Goal: Information Seeking & Learning: Learn about a topic

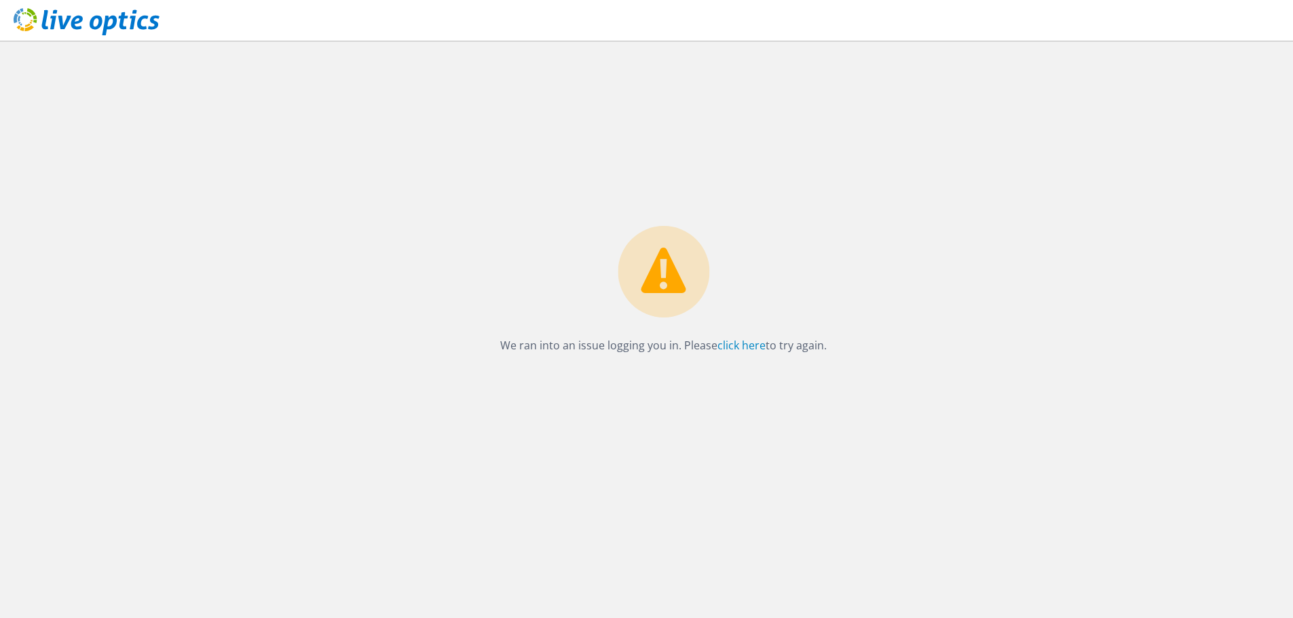
click at [433, 253] on div "We ran into an issue logging you in. Please click here to try again." at bounding box center [663, 330] width 1259 height 578
click at [428, 248] on div "We ran into an issue logging you in. Please click here to try again." at bounding box center [663, 330] width 1259 height 578
click at [734, 352] on link "click here" at bounding box center [741, 345] width 48 height 15
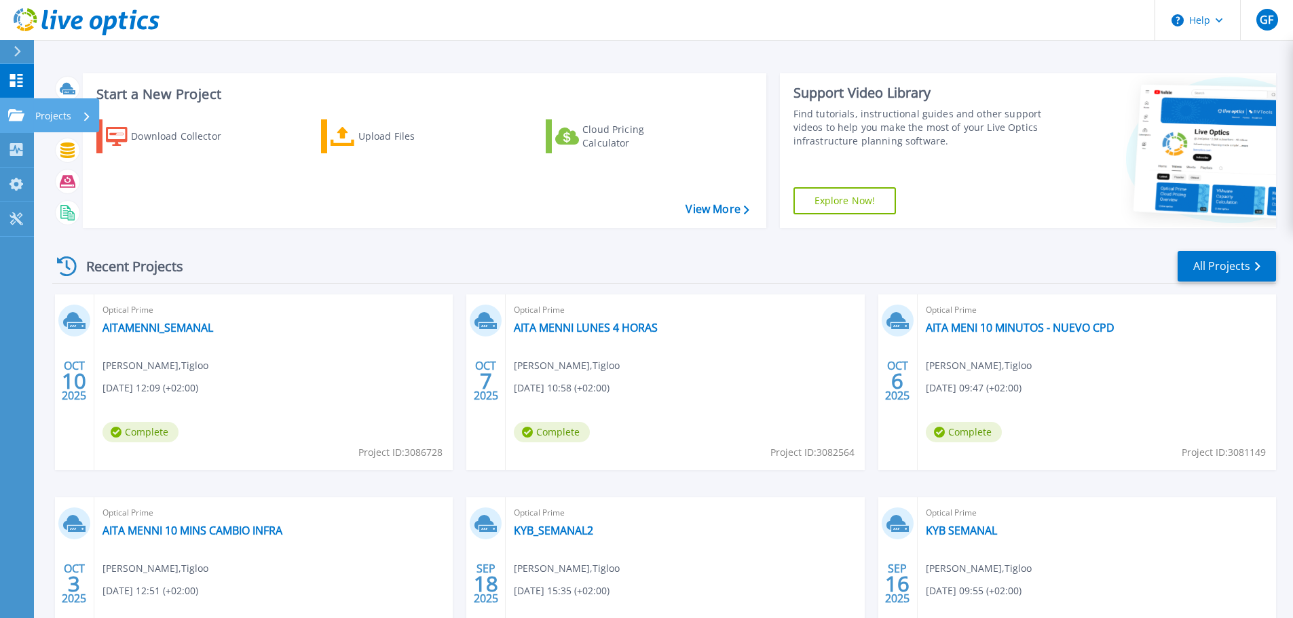
click at [34, 114] on link "Projects Projects" at bounding box center [17, 115] width 34 height 35
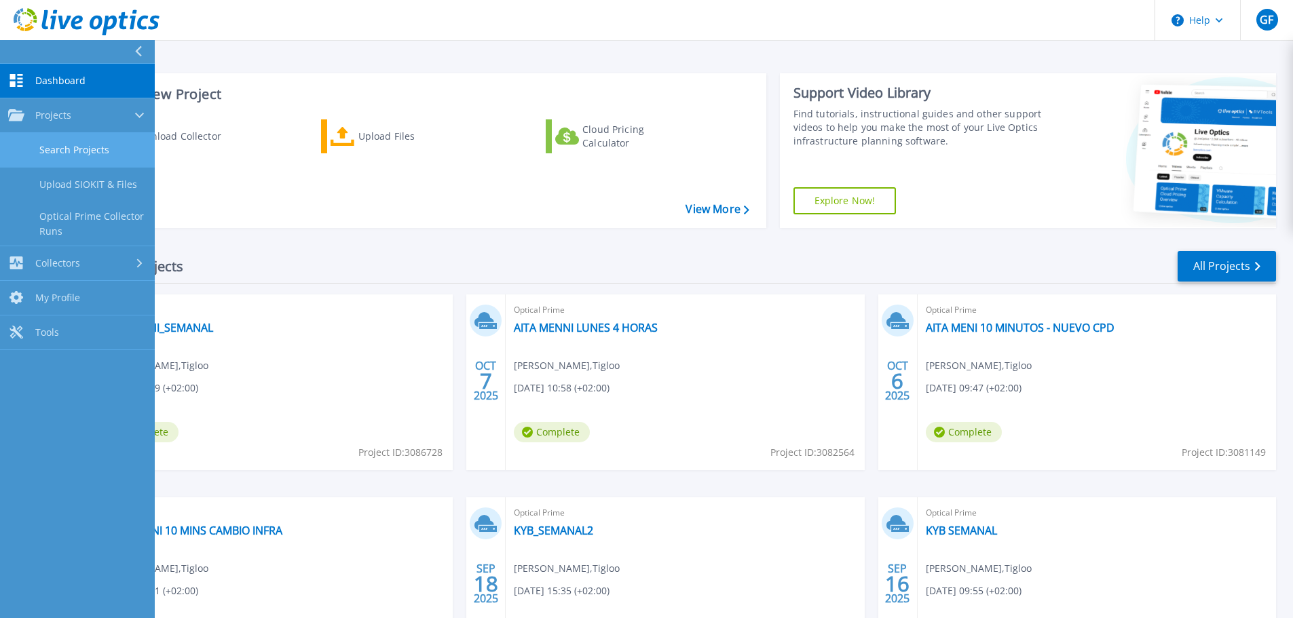
click at [87, 145] on link "Search Projects" at bounding box center [77, 150] width 155 height 35
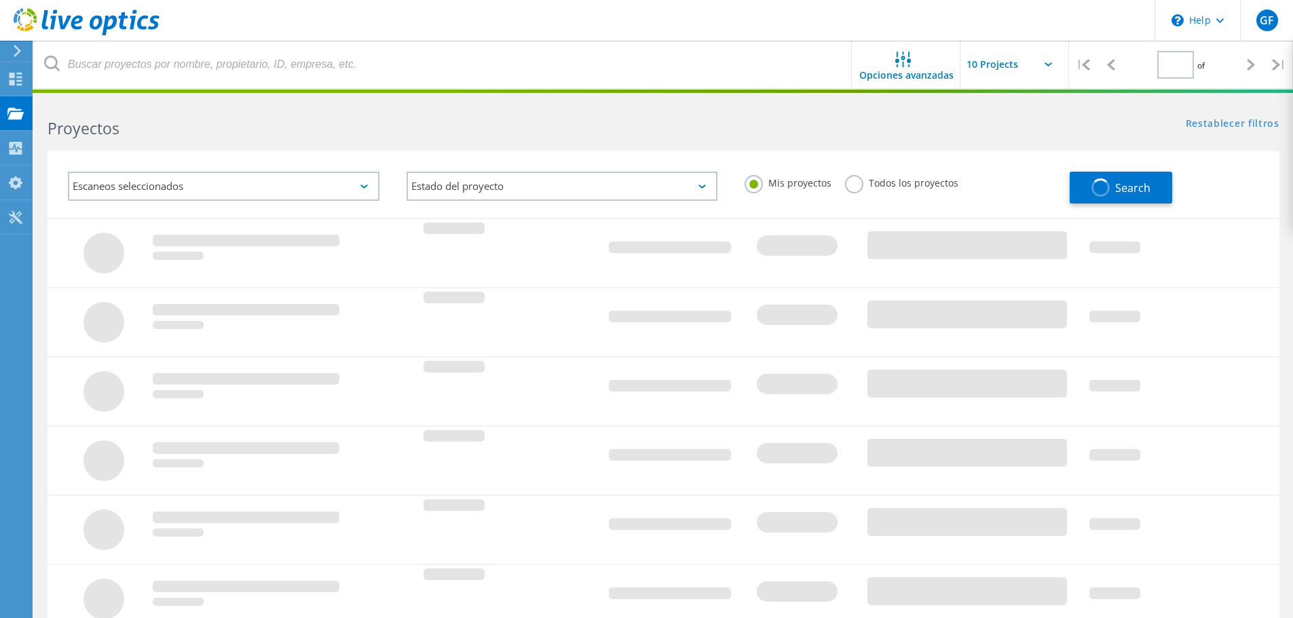
type input "1"
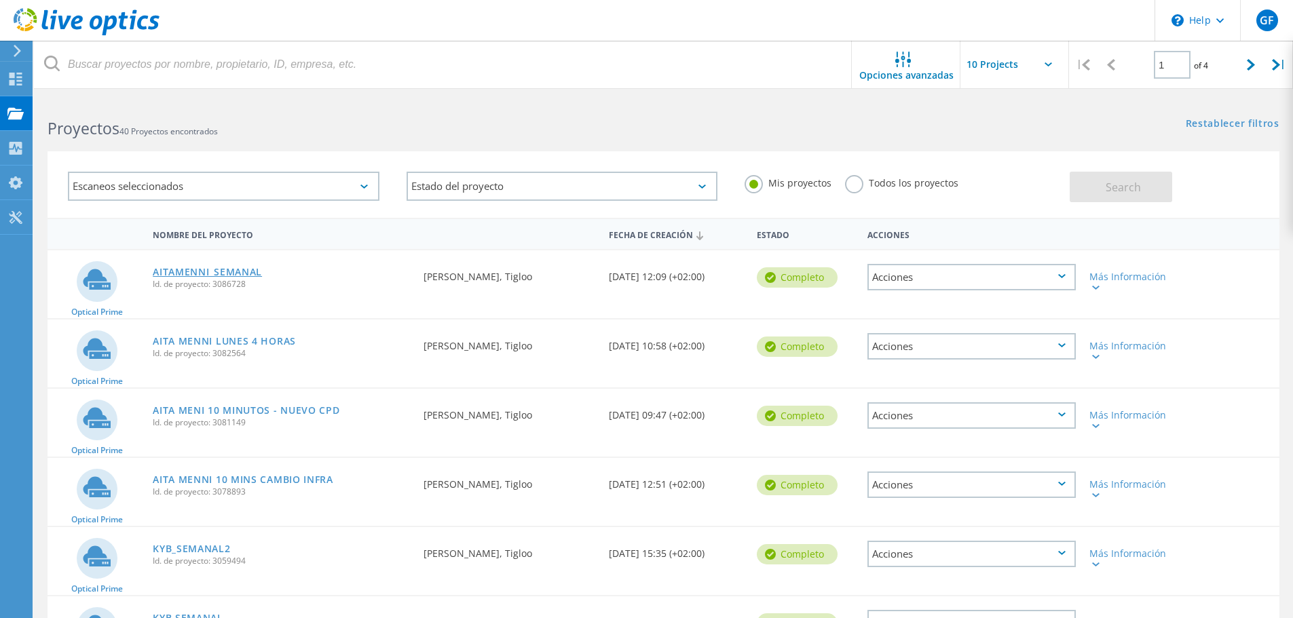
click at [216, 267] on link "AITAMENNI_SEMANAL" at bounding box center [207, 272] width 109 height 10
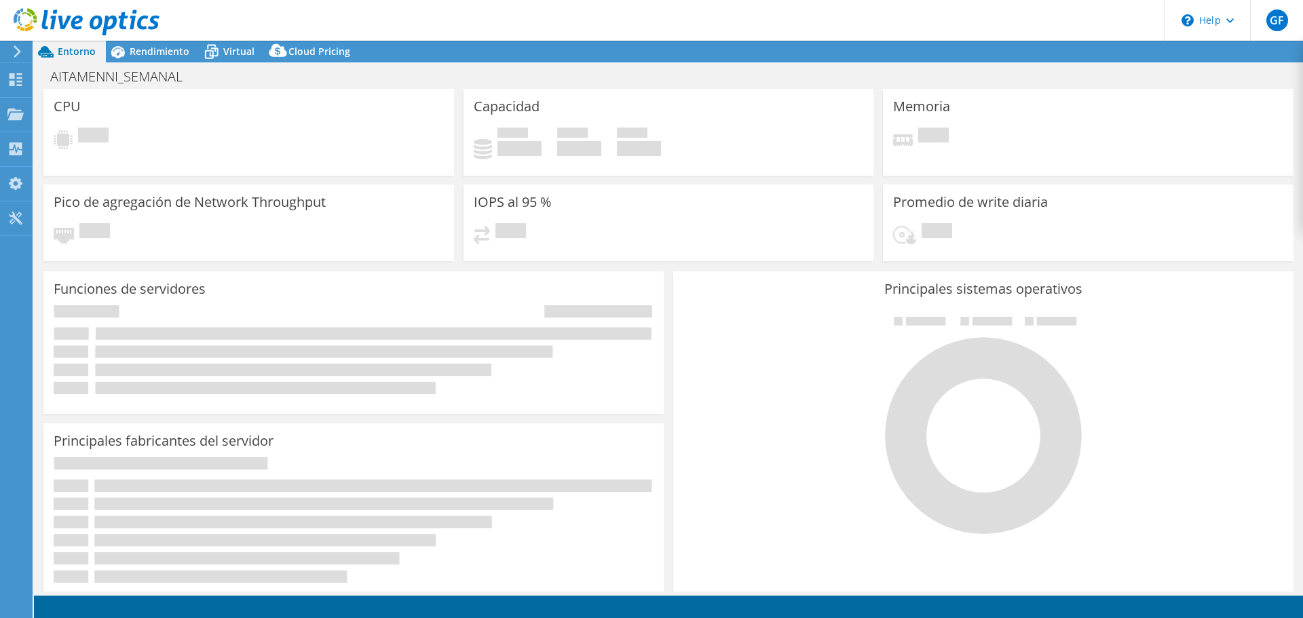
select select "USD"
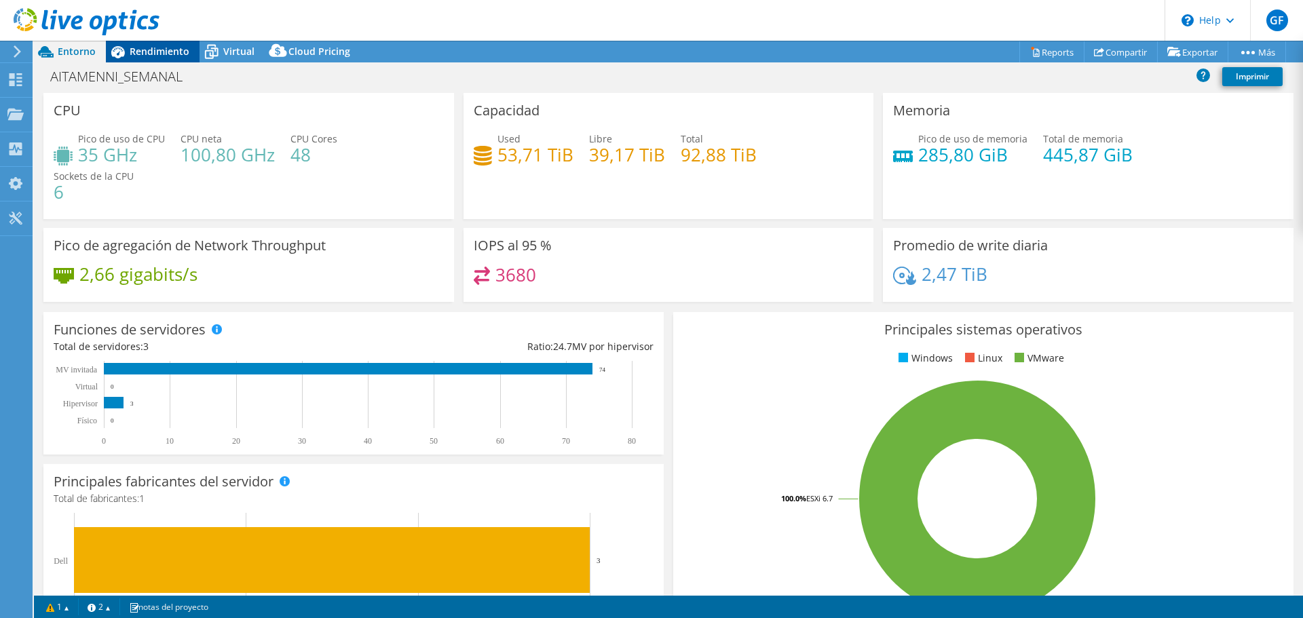
click at [165, 51] on span "Rendimiento" at bounding box center [160, 51] width 60 height 13
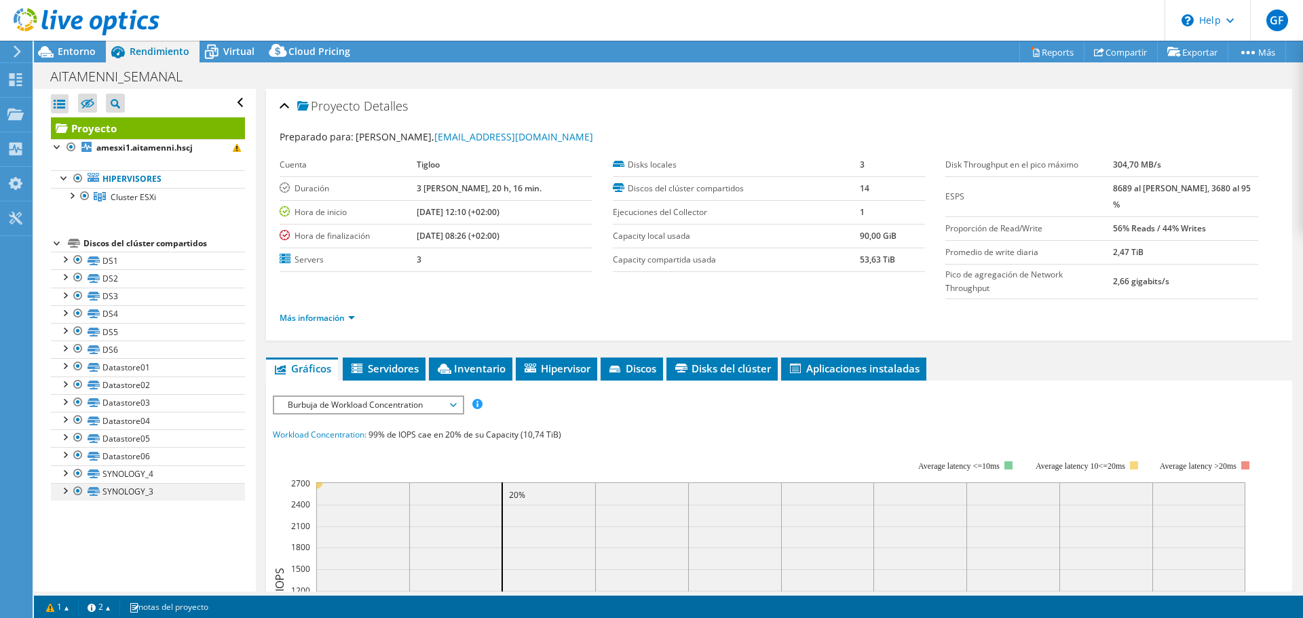
click at [81, 492] on div at bounding box center [78, 491] width 14 height 16
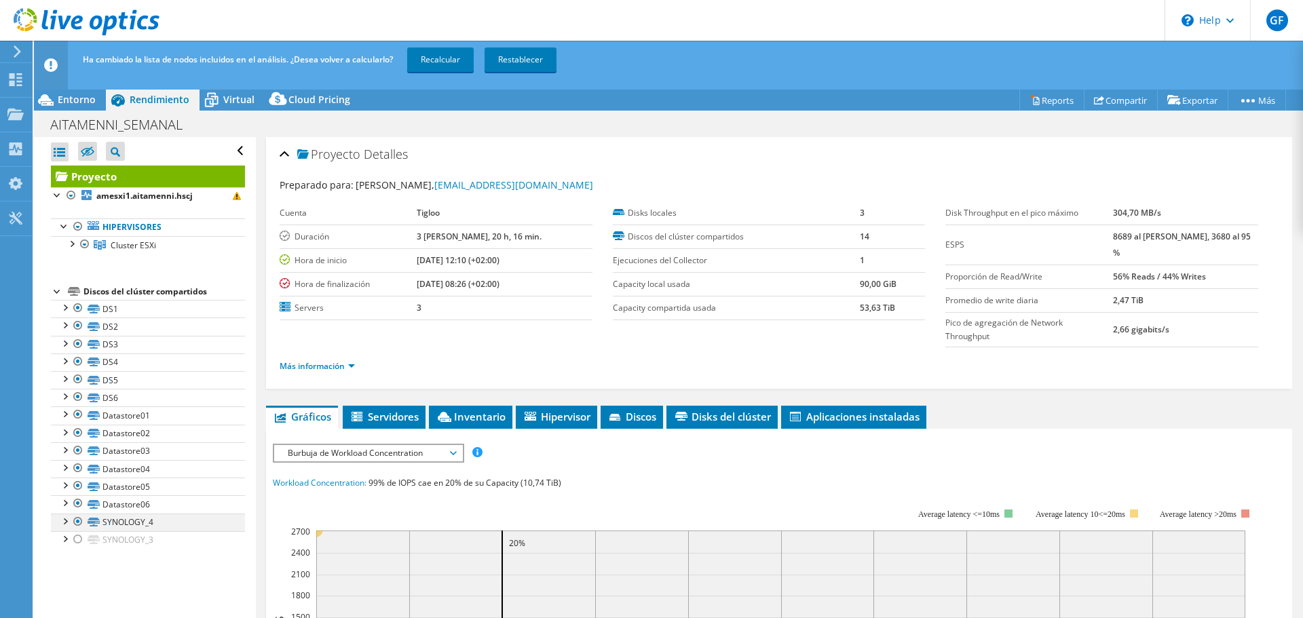
click at [79, 521] on div at bounding box center [78, 522] width 14 height 16
click at [81, 396] on div at bounding box center [78, 397] width 14 height 16
click at [76, 379] on div at bounding box center [78, 379] width 14 height 16
click at [77, 361] on div at bounding box center [78, 362] width 14 height 16
click at [77, 339] on div at bounding box center [78, 344] width 14 height 16
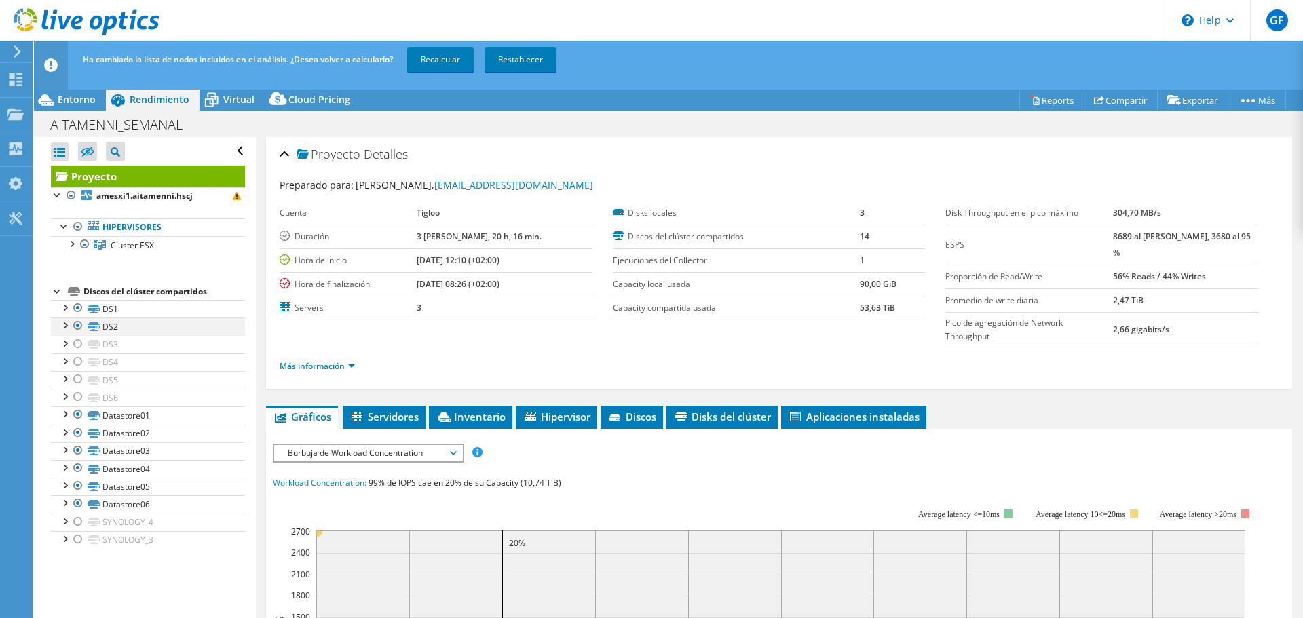
click at [77, 322] on div at bounding box center [78, 326] width 14 height 16
click at [75, 304] on div at bounding box center [78, 308] width 14 height 16
click at [432, 55] on link "Recalcular" at bounding box center [440, 60] width 67 height 24
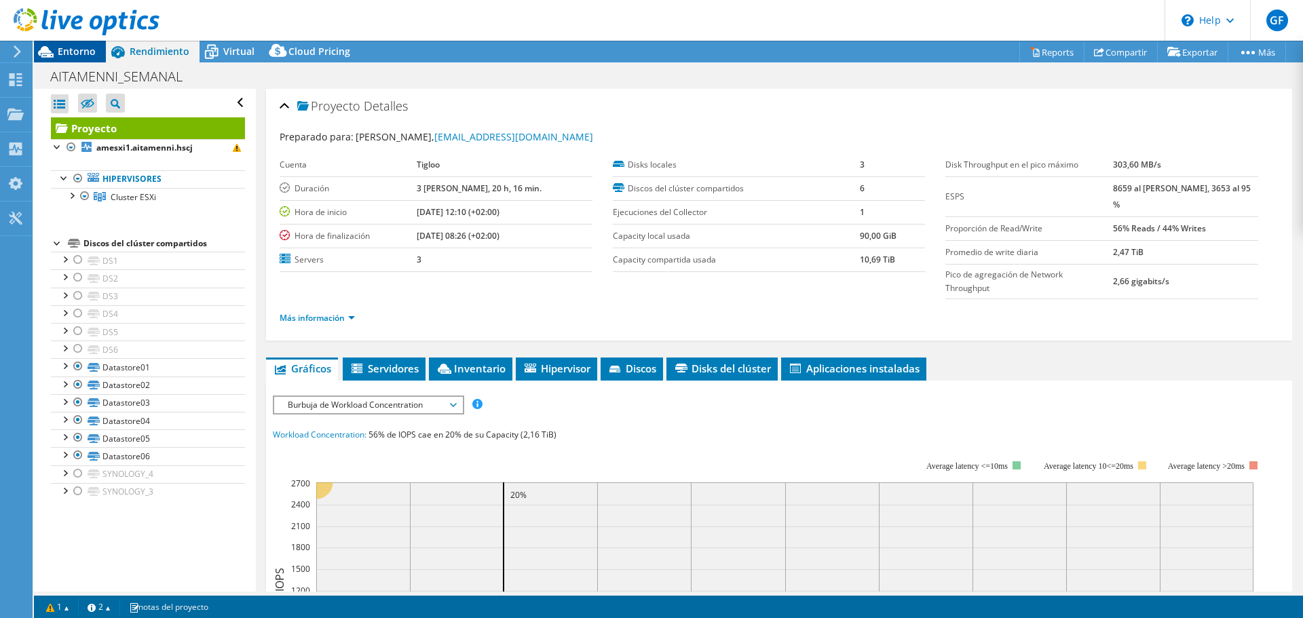
click at [60, 50] on span "Entorno" at bounding box center [77, 51] width 38 height 13
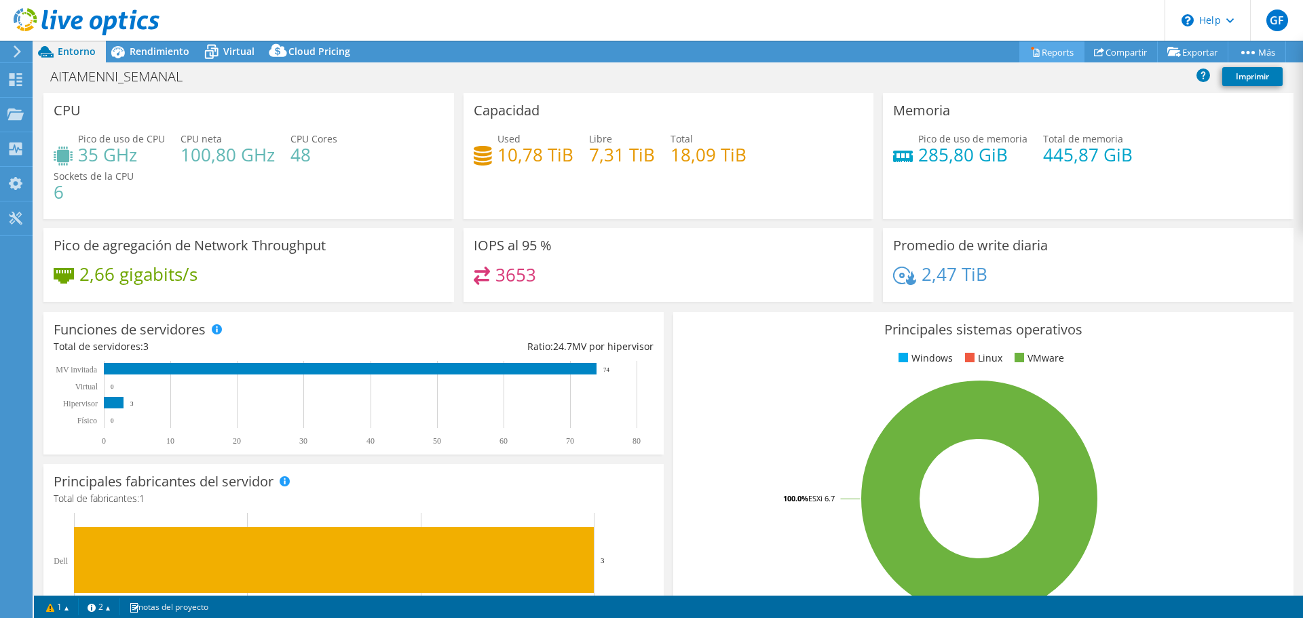
click at [1044, 50] on link "Reports" at bounding box center [1052, 51] width 65 height 21
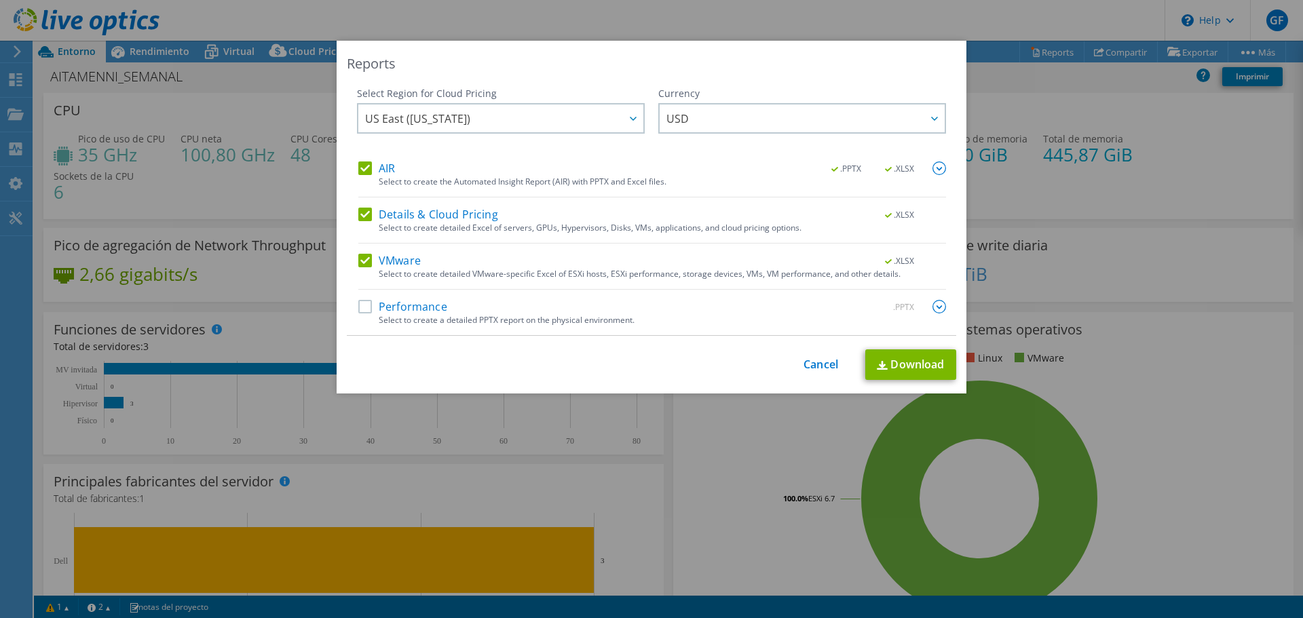
click at [933, 170] on img at bounding box center [940, 169] width 14 height 14
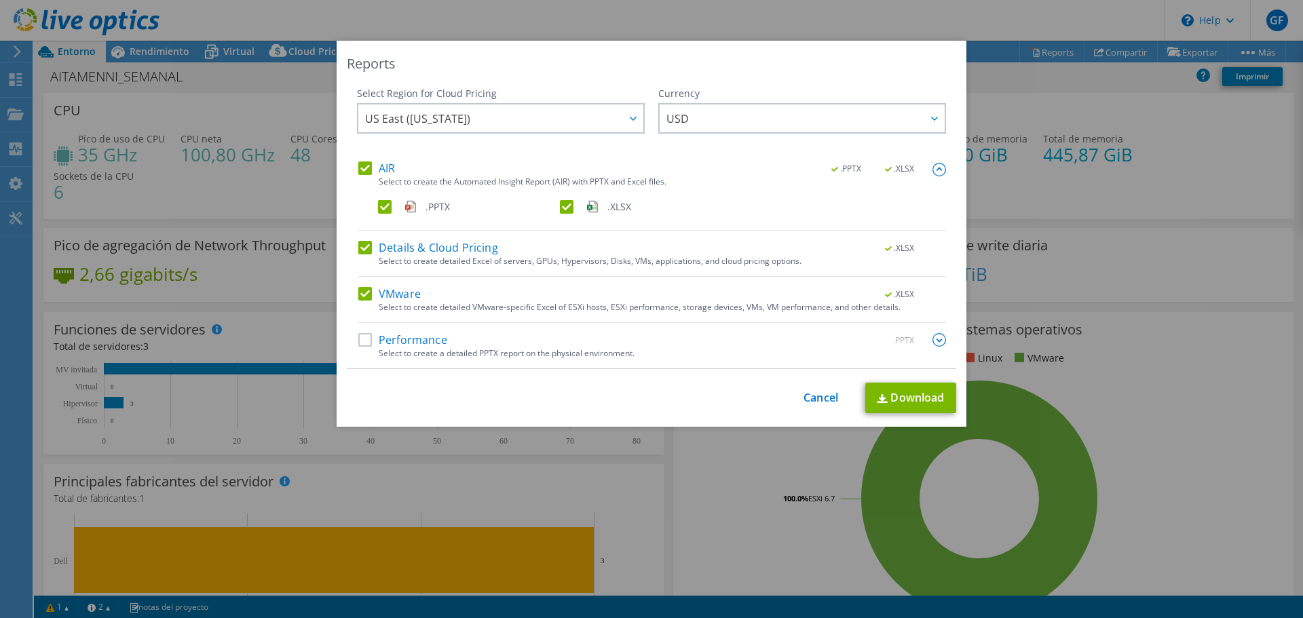
click at [933, 339] on img at bounding box center [940, 340] width 14 height 14
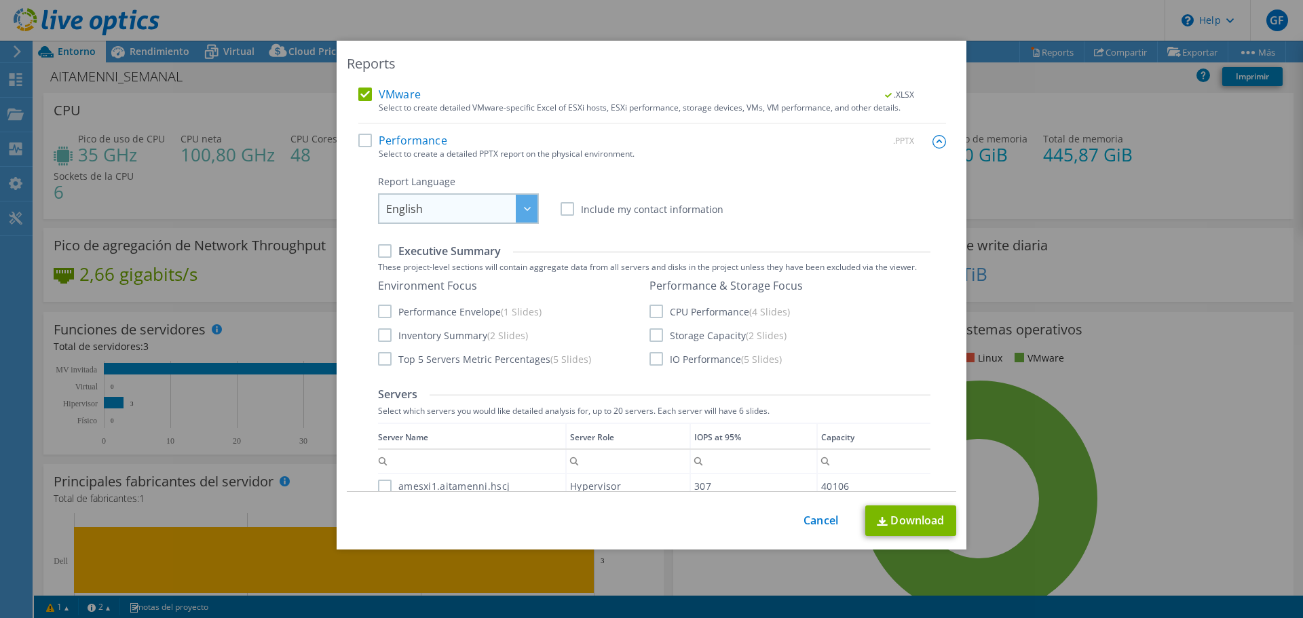
scroll to position [204, 0]
click at [361, 137] on label "Performance" at bounding box center [402, 137] width 89 height 14
click at [0, 0] on input "Performance" at bounding box center [0, 0] width 0 height 0
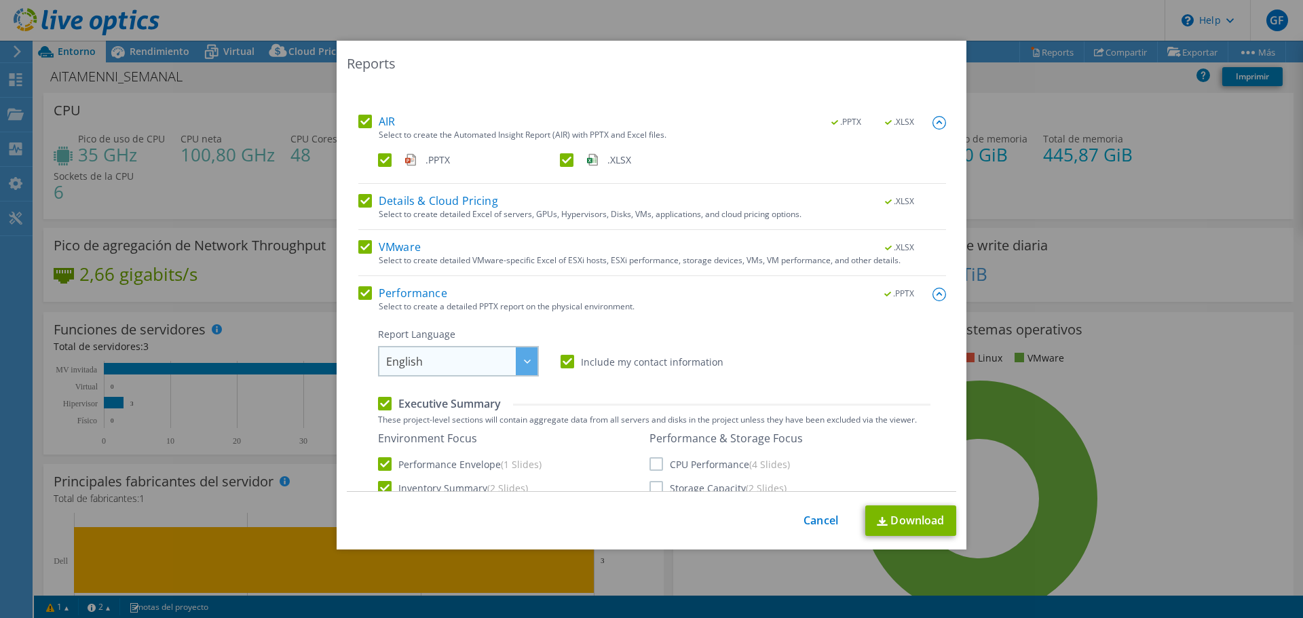
scroll to position [68, 0]
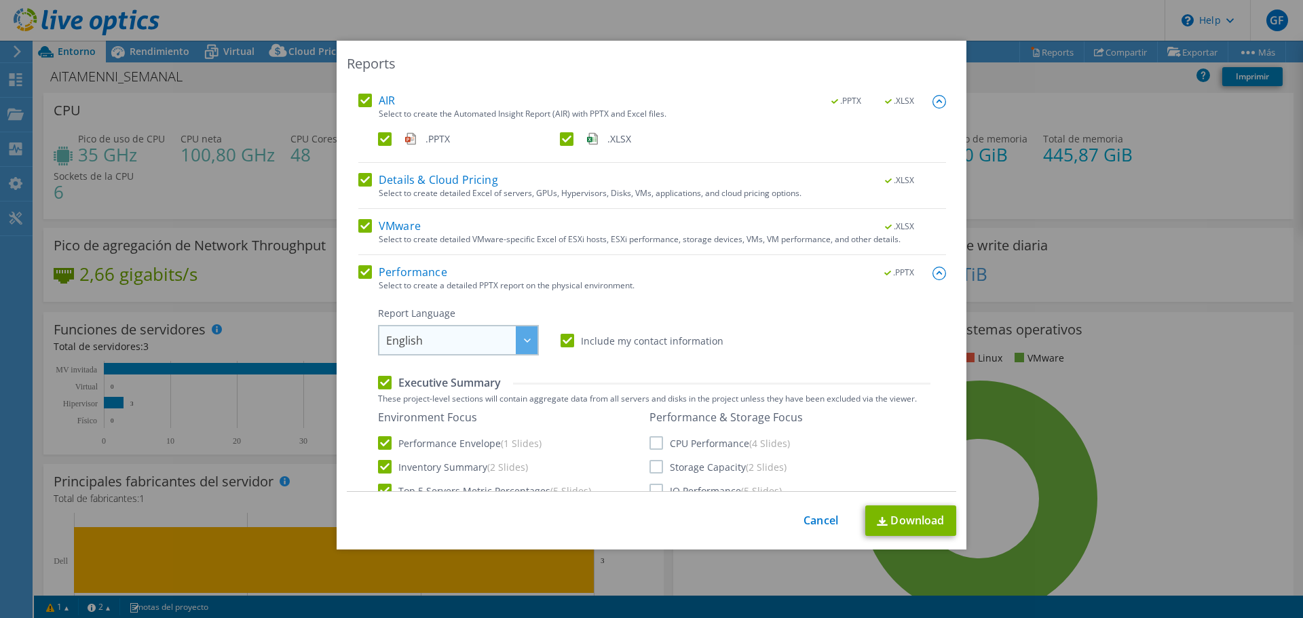
click at [478, 333] on span "English" at bounding box center [461, 340] width 151 height 28
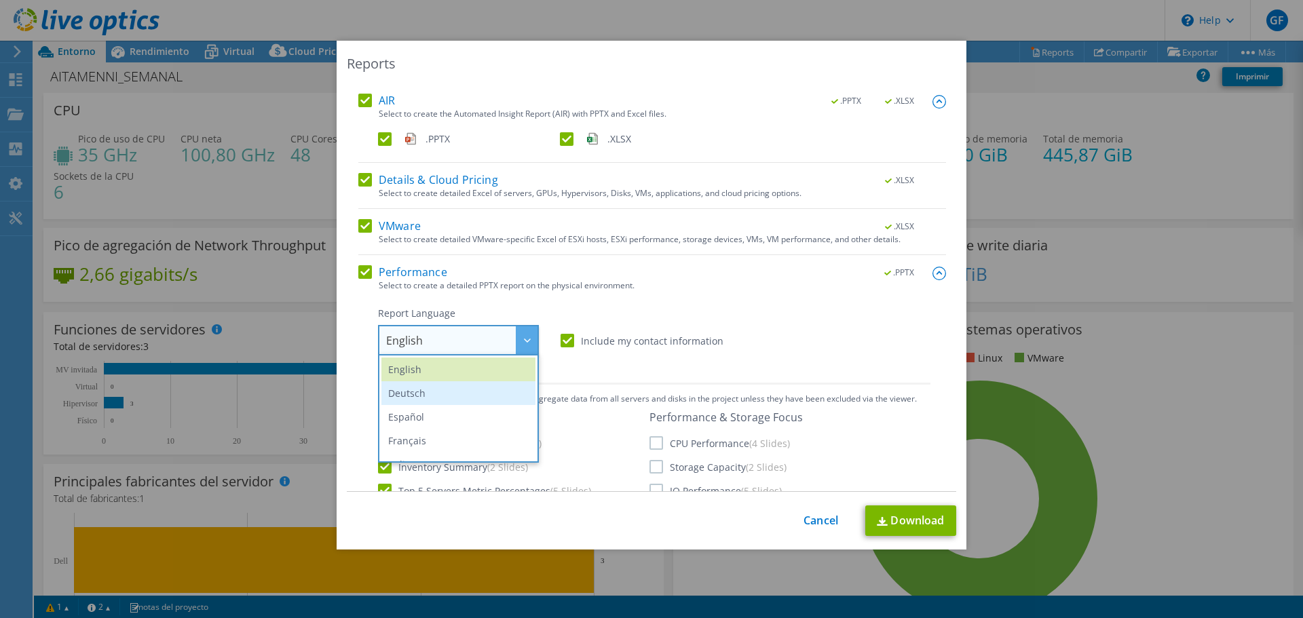
click at [448, 403] on li "Deutsch" at bounding box center [458, 393] width 154 height 24
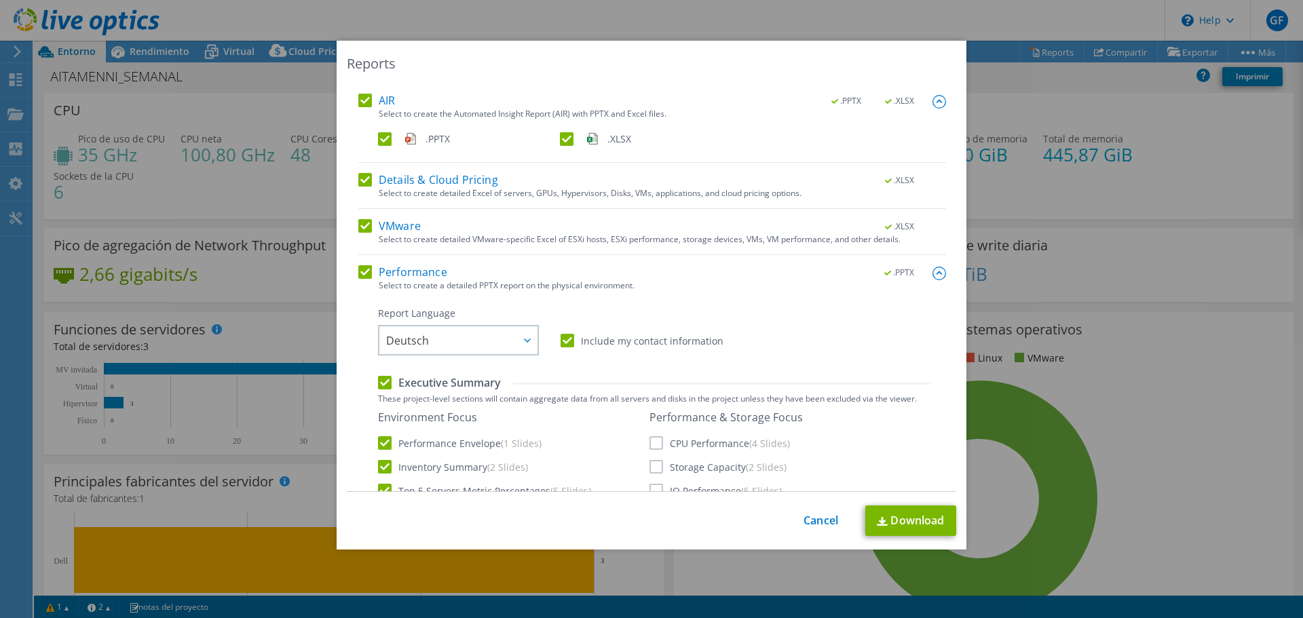
click at [422, 322] on div "Report Language English Deutsch Español Français Italiano Polski Português Русс…" at bounding box center [458, 331] width 161 height 49
click at [422, 323] on div "Report Language English Deutsch Español Français Italiano Polski Português Русс…" at bounding box center [458, 331] width 161 height 49
click at [422, 329] on span "Deutsch" at bounding box center [461, 340] width 151 height 28
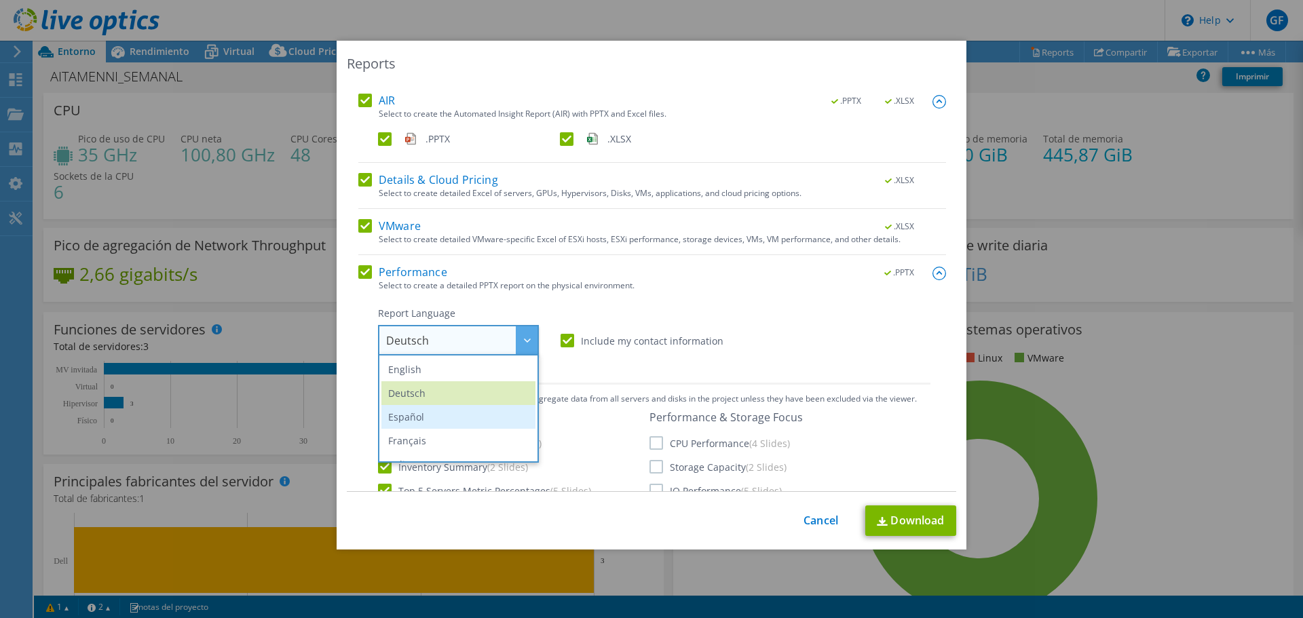
click at [428, 422] on li "Español" at bounding box center [458, 417] width 154 height 24
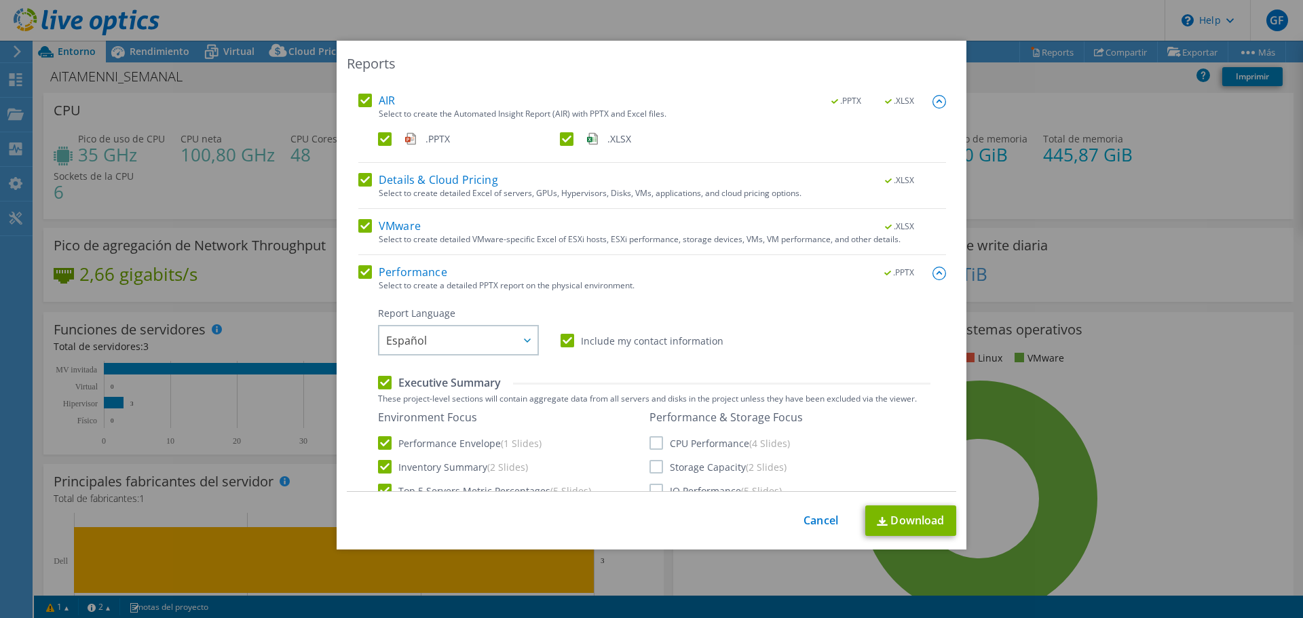
scroll to position [204, 0]
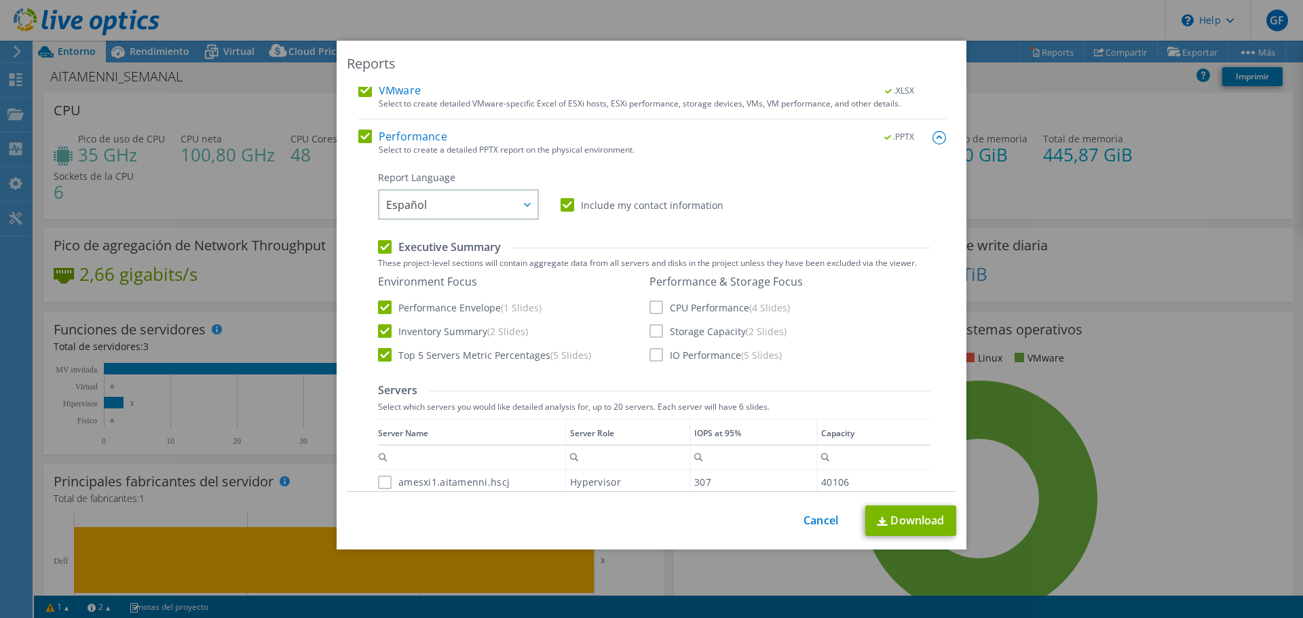
click at [652, 301] on label "CPU Performance (4 Slides)" at bounding box center [720, 308] width 141 height 14
click at [0, 0] on input "CPU Performance (4 Slides)" at bounding box center [0, 0] width 0 height 0
click at [655, 332] on label "Storage Capacity (2 Slides)" at bounding box center [718, 331] width 137 height 14
click at [0, 0] on input "Storage Capacity (2 Slides)" at bounding box center [0, 0] width 0 height 0
click at [655, 352] on label "IO Performance (5 Slides)" at bounding box center [716, 355] width 132 height 14
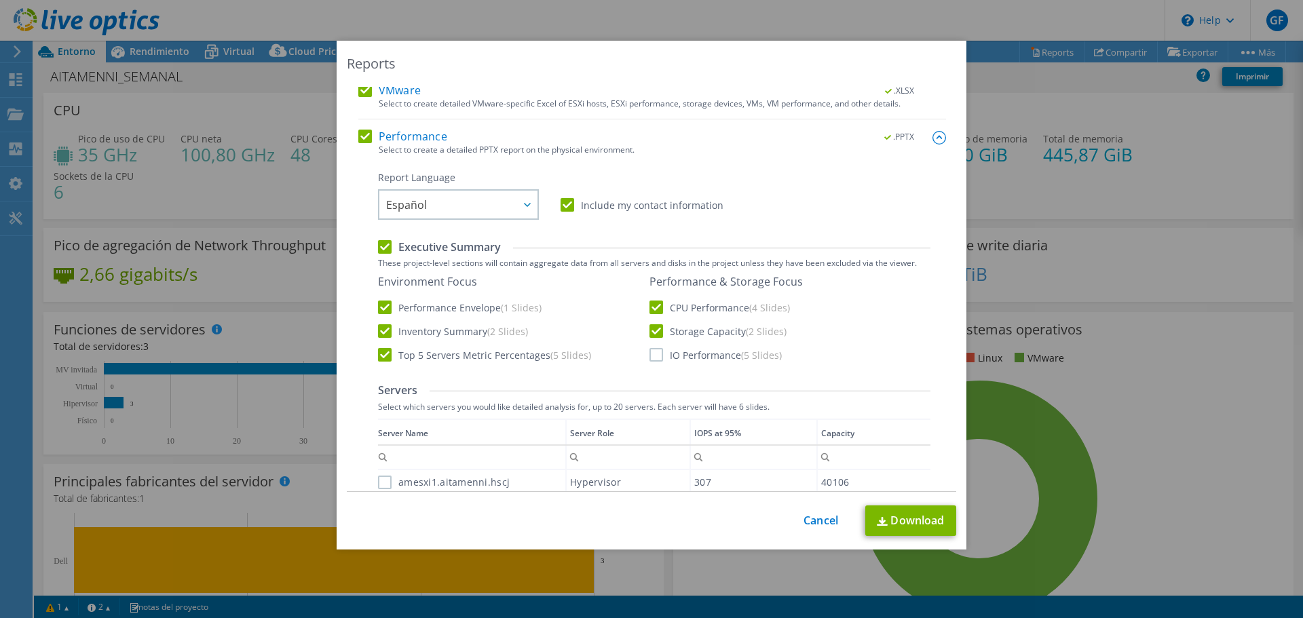
click at [0, 0] on input "IO Performance (5 Slides)" at bounding box center [0, 0] width 0 height 0
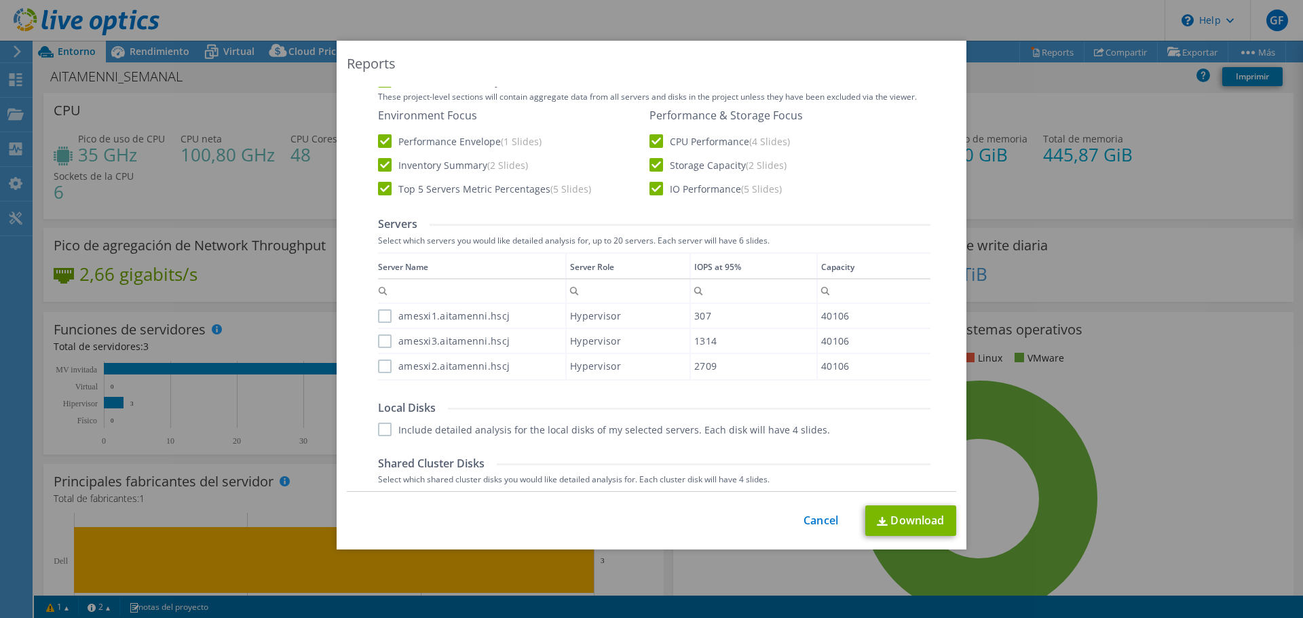
scroll to position [407, 0]
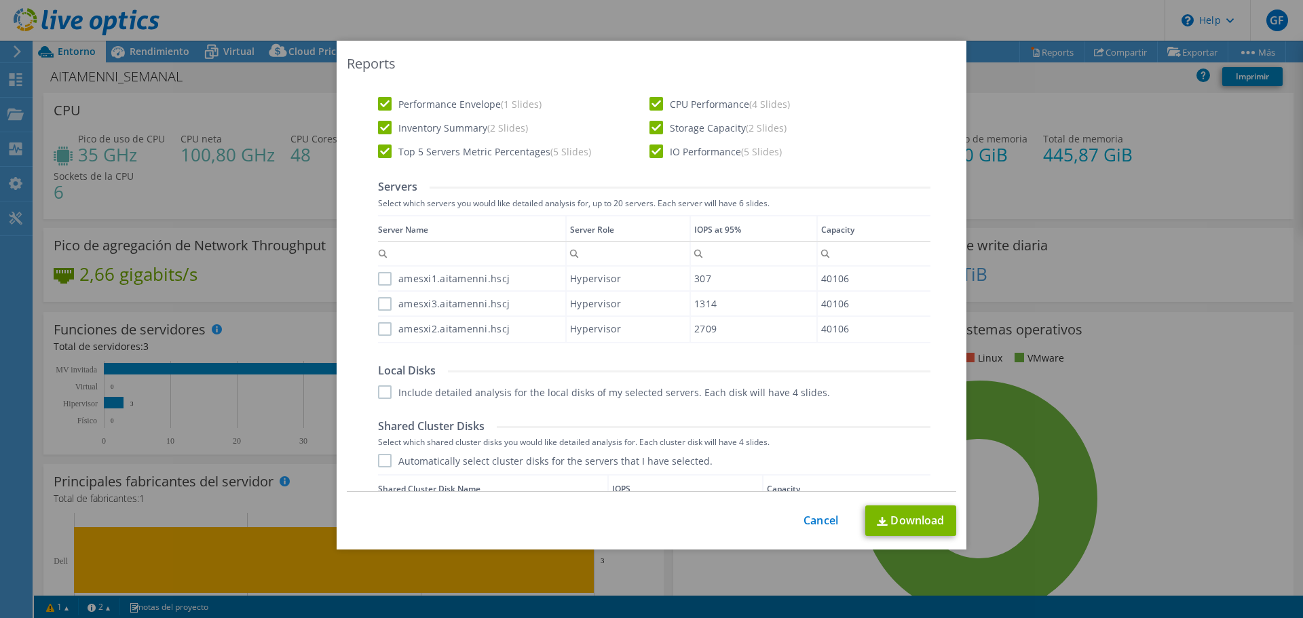
click at [378, 283] on label "amesxi1.aitamenni.hscj" at bounding box center [444, 279] width 132 height 14
click at [0, 0] on input "amesxi1.aitamenni.hscj" at bounding box center [0, 0] width 0 height 0
click at [378, 301] on label "amesxi3.aitamenni.hscj" at bounding box center [444, 304] width 132 height 14
click at [0, 0] on input "amesxi3.aitamenni.hscj" at bounding box center [0, 0] width 0 height 0
click at [381, 326] on label "amesxi2.aitamenni.hscj" at bounding box center [444, 329] width 132 height 14
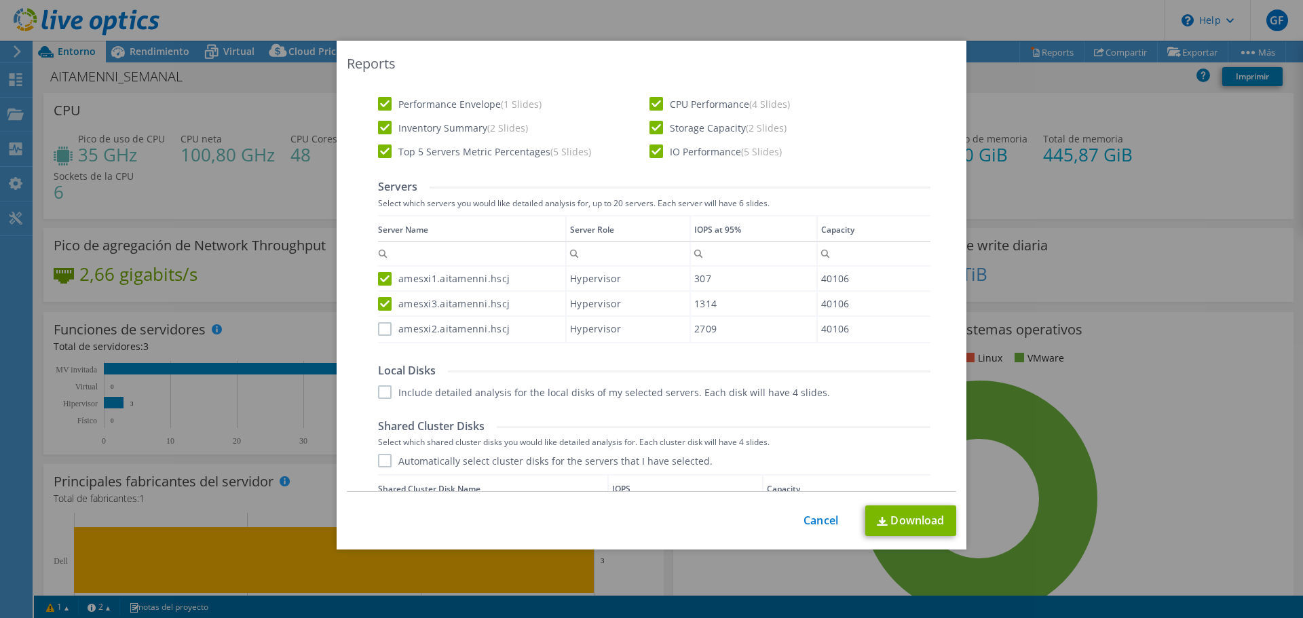
click at [0, 0] on input "amesxi2.aitamenni.hscj" at bounding box center [0, 0] width 0 height 0
click at [381, 388] on label "Include detailed analysis for the local disks of my selected servers. Each disk…" at bounding box center [604, 393] width 452 height 14
click at [0, 0] on input "Include detailed analysis for the local disks of my selected servers. Each disk…" at bounding box center [0, 0] width 0 height 0
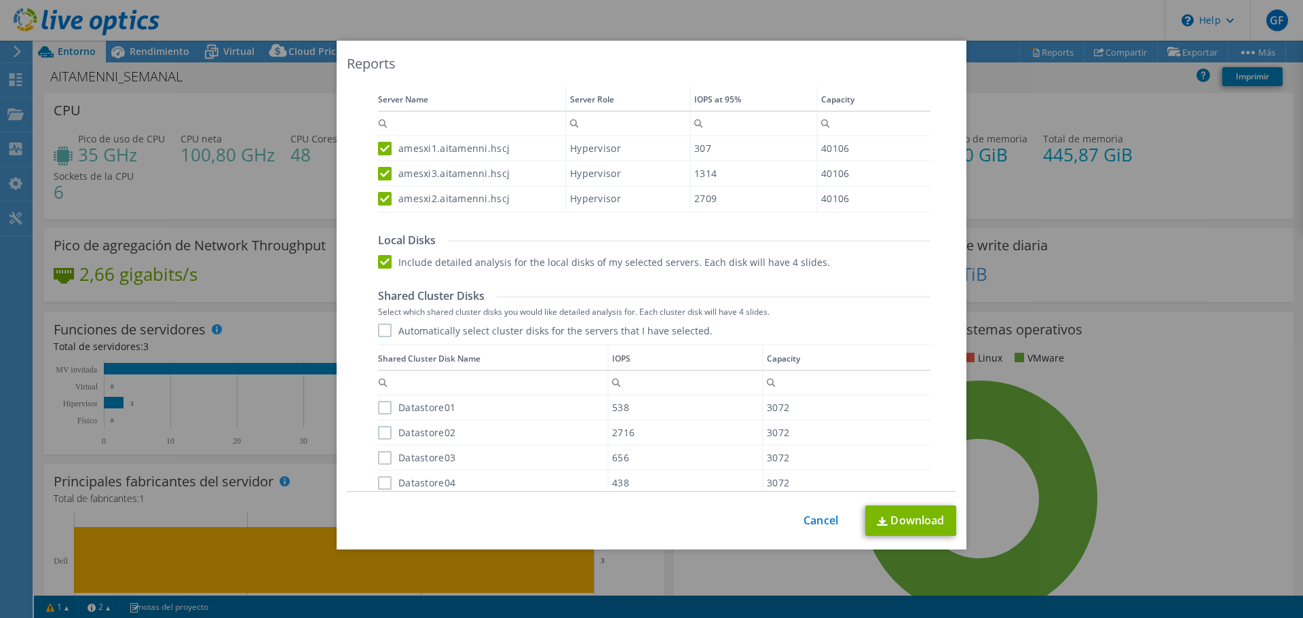
scroll to position [679, 0]
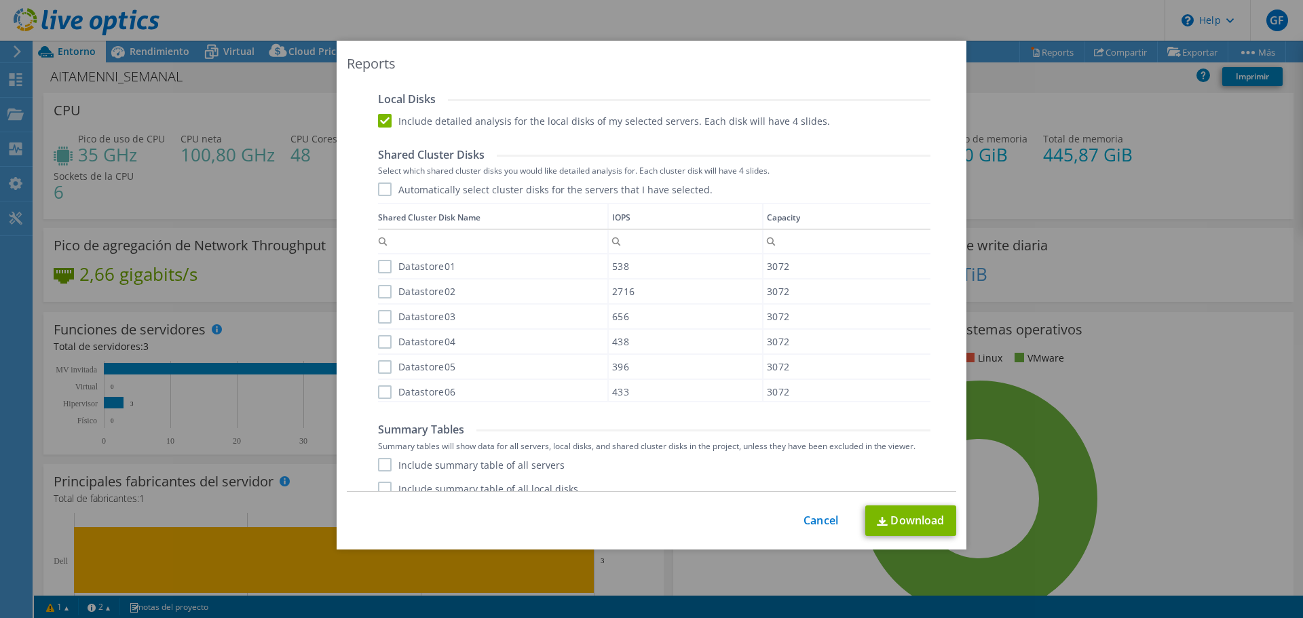
click at [378, 190] on label "Automatically select cluster disks for the servers that I have selected." at bounding box center [545, 190] width 335 height 14
click at [0, 0] on input "Automatically select cluster disks for the servers that I have selected." at bounding box center [0, 0] width 0 height 0
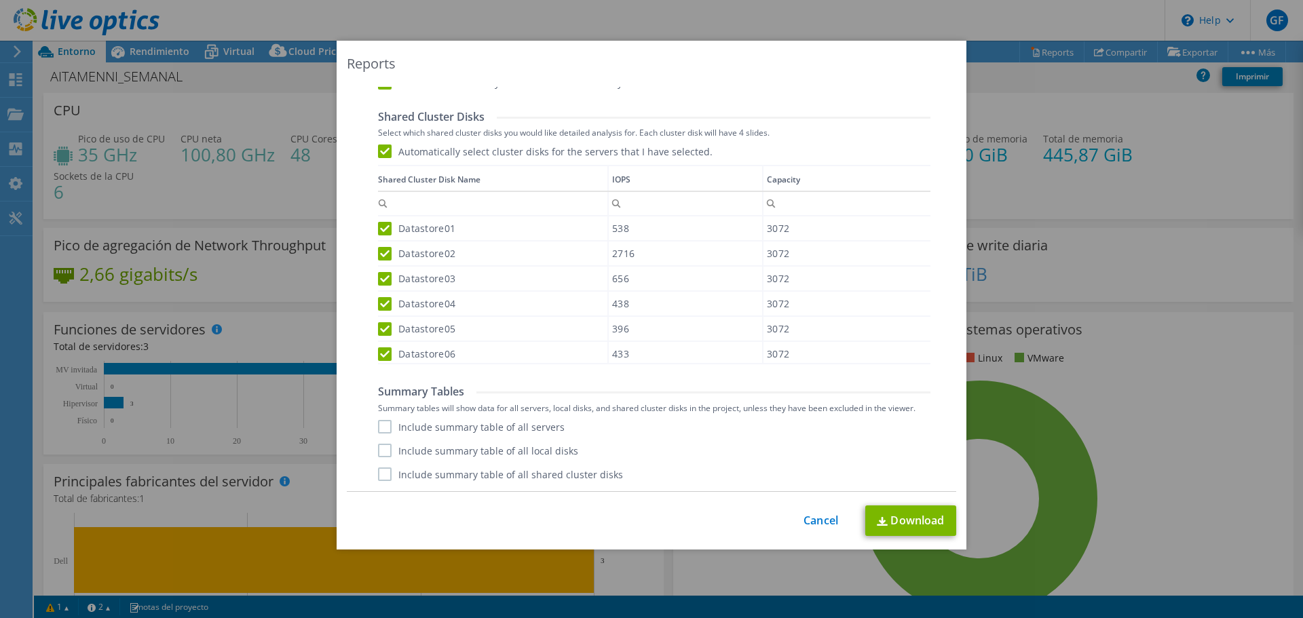
click at [378, 427] on label "Include summary table of all servers" at bounding box center [471, 427] width 187 height 14
click at [0, 0] on input "Include summary table of all servers" at bounding box center [0, 0] width 0 height 0
click at [371, 447] on div "Performance .PPTX Select to create a detailed PPTX report on the physical envir…" at bounding box center [652, 53] width 588 height 875
click at [378, 448] on label "Include summary table of all local disks" at bounding box center [478, 451] width 200 height 14
click at [0, 0] on input "Include summary table of all local disks" at bounding box center [0, 0] width 0 height 0
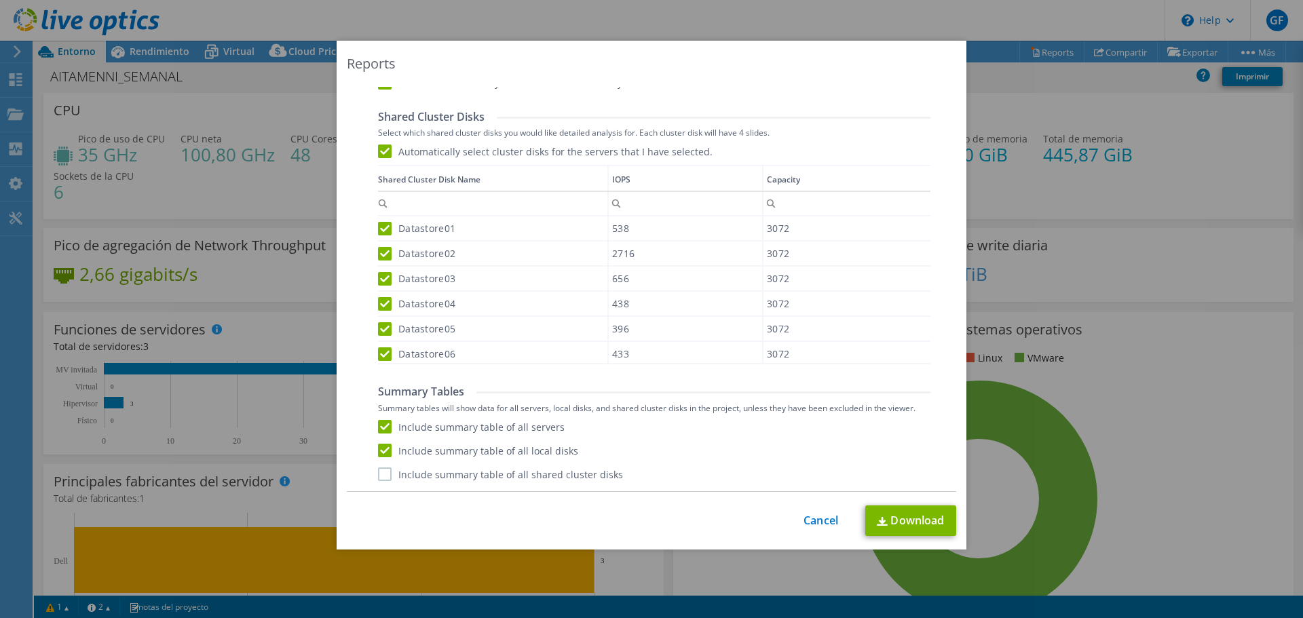
click at [379, 477] on label "Include summary table of all shared cluster disks" at bounding box center [500, 475] width 245 height 14
click at [0, 0] on input "Include summary table of all shared cluster disks" at bounding box center [0, 0] width 0 height 0
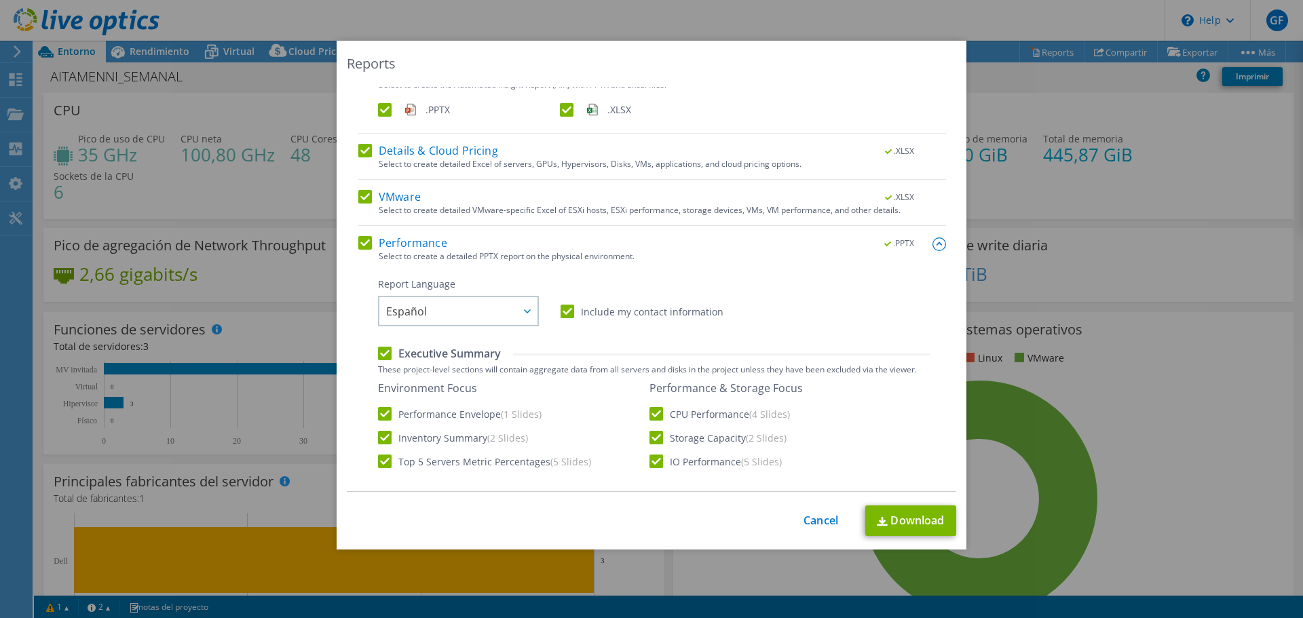
scroll to position [38, 0]
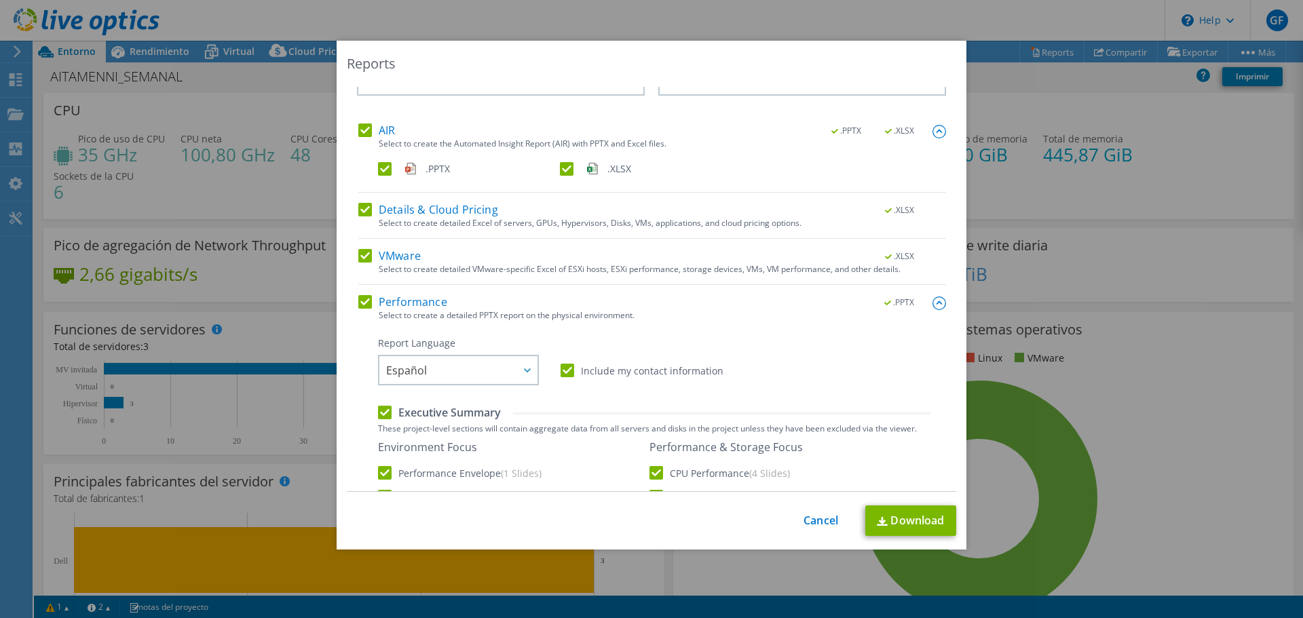
click at [933, 305] on img at bounding box center [940, 304] width 14 height 14
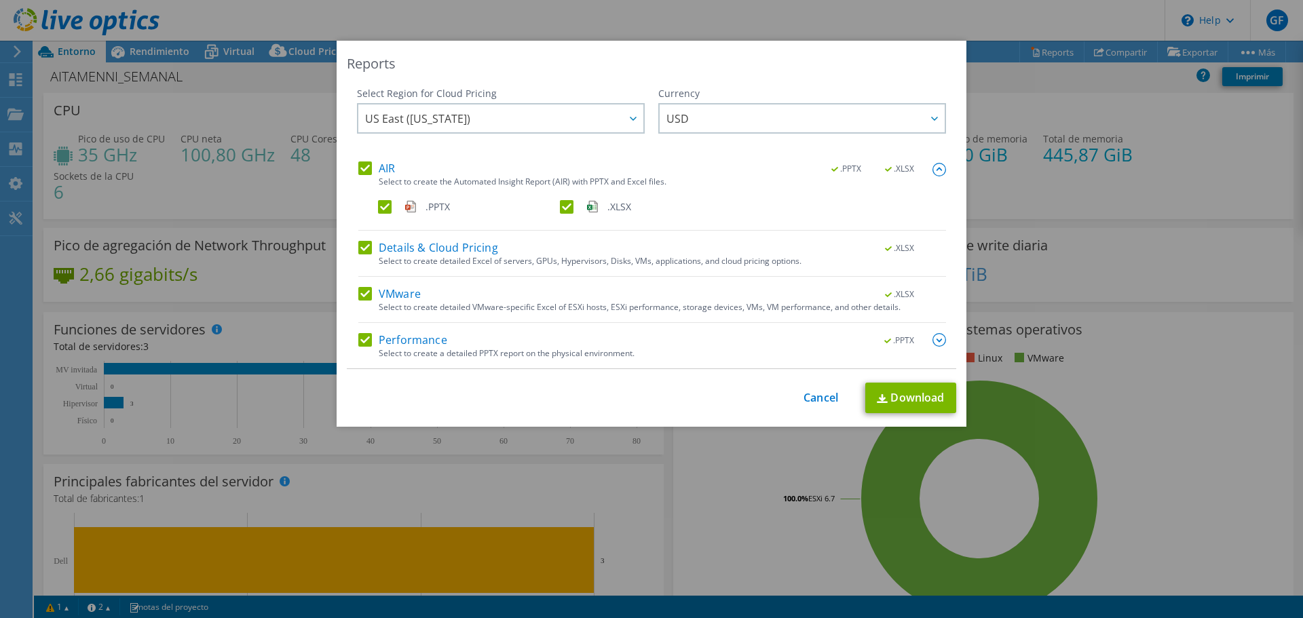
scroll to position [0, 0]
click at [914, 400] on link "Download" at bounding box center [910, 398] width 91 height 31
click at [446, 15] on div "Reports Select Region for Cloud Pricing Asia Pacific (Hong Kong) Asia Pacific (…" at bounding box center [651, 309] width 1303 height 618
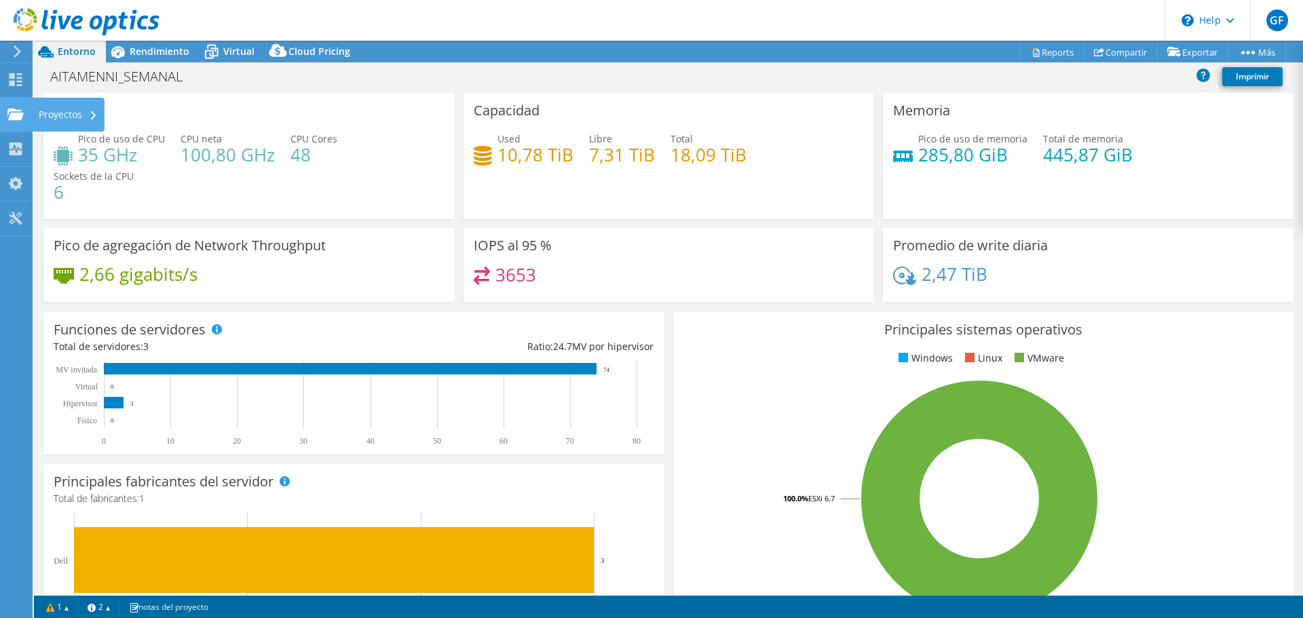
click at [37, 113] on div "Proyectos" at bounding box center [68, 115] width 73 height 34
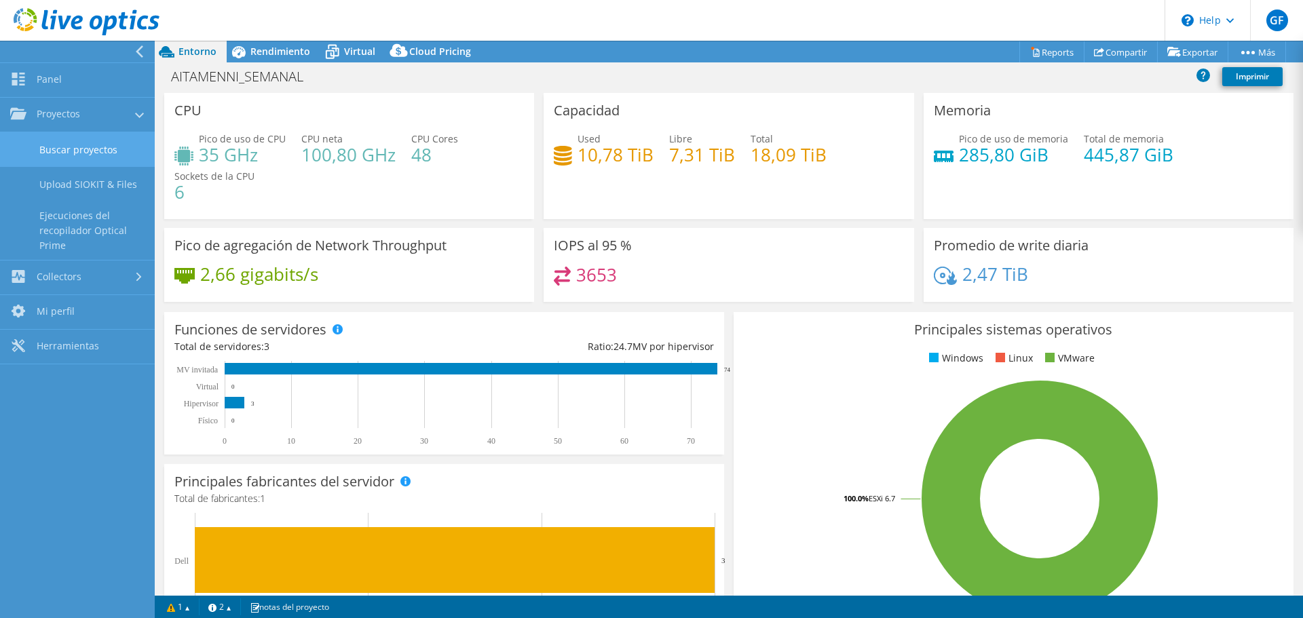
click at [90, 141] on link "Buscar proyectos" at bounding box center [77, 149] width 155 height 35
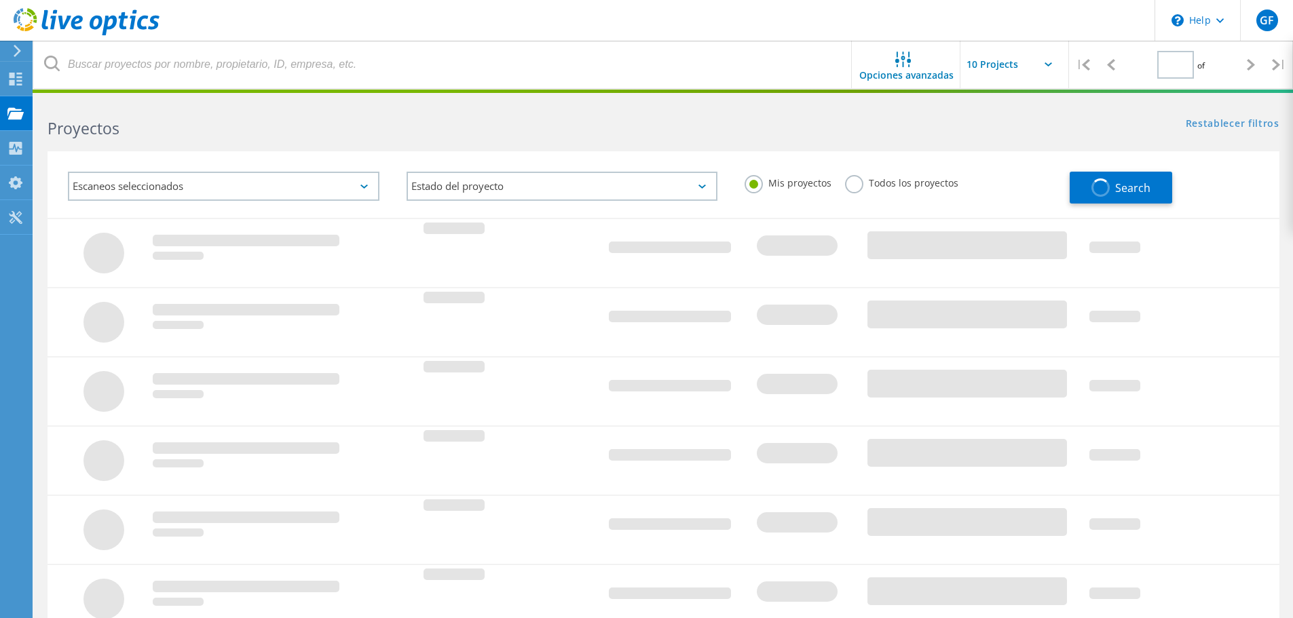
type input "1"
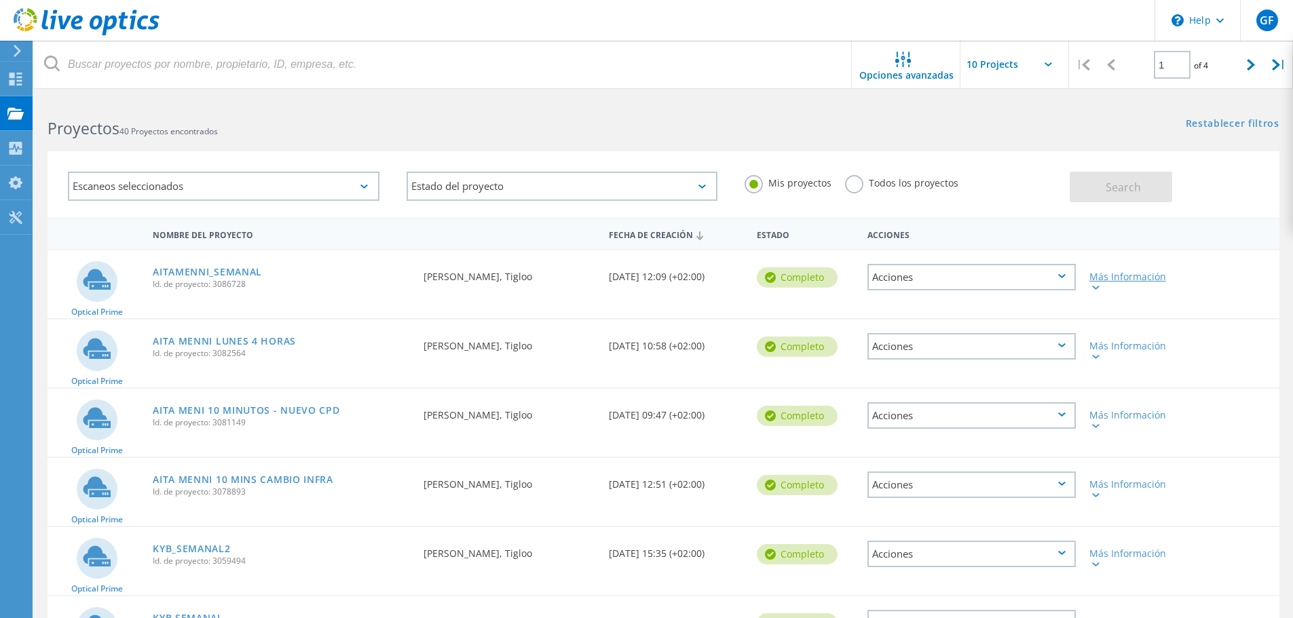
click at [1098, 281] on lo-svg-helper at bounding box center [1094, 287] width 10 height 12
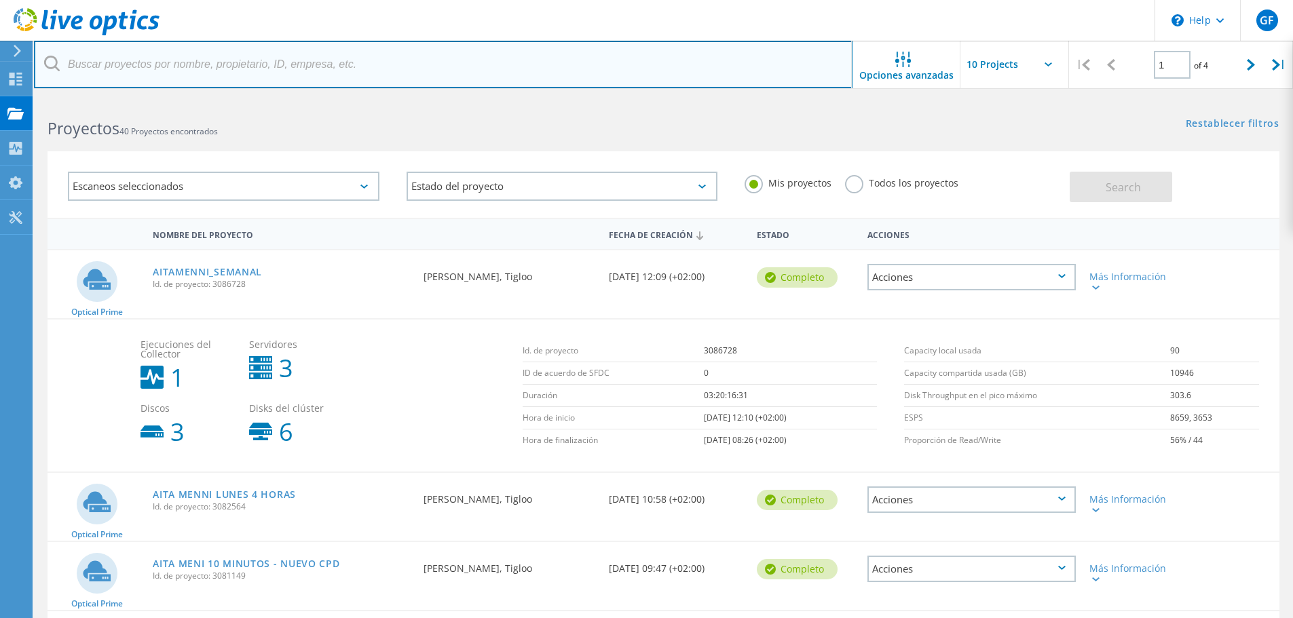
click at [553, 86] on input "text" at bounding box center [443, 65] width 819 height 48
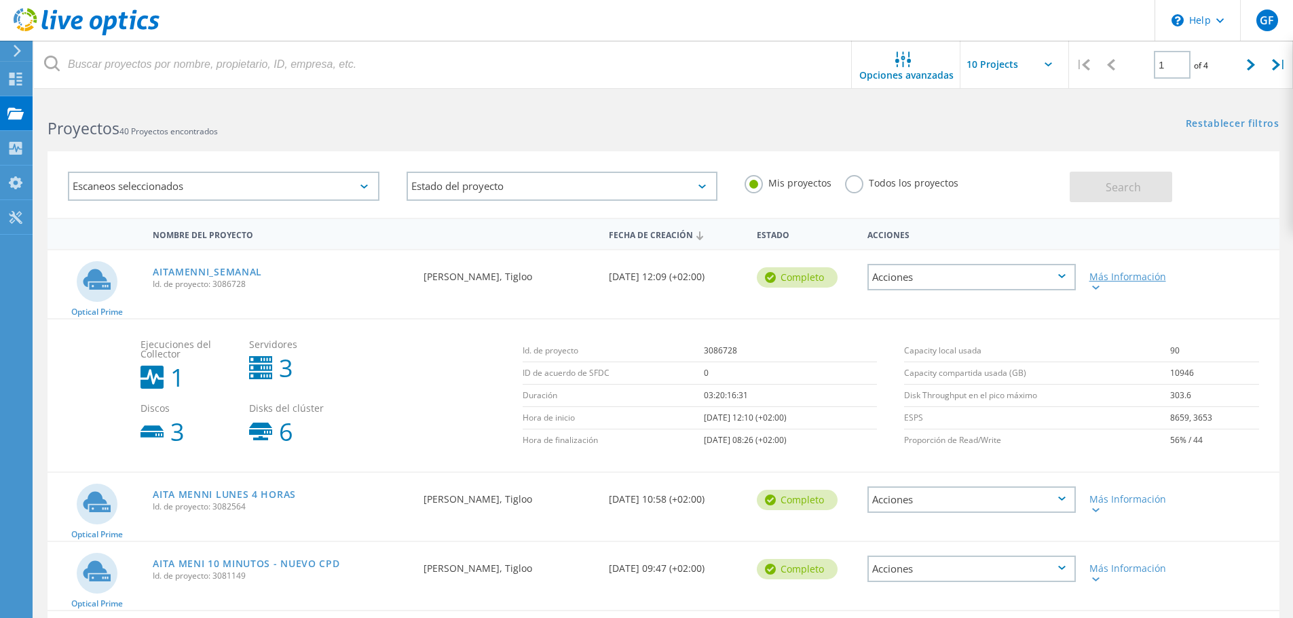
click at [1089, 284] on div at bounding box center [1094, 287] width 10 height 8
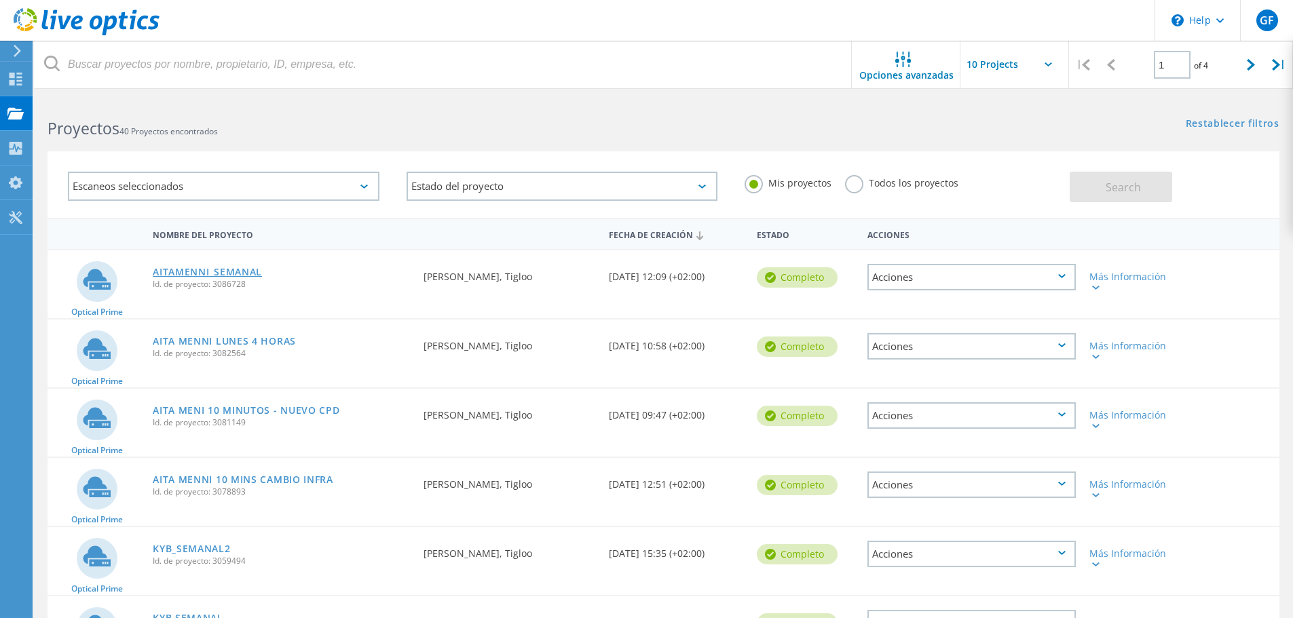
click at [187, 272] on link "AITAMENNI_SEMANAL" at bounding box center [207, 272] width 109 height 10
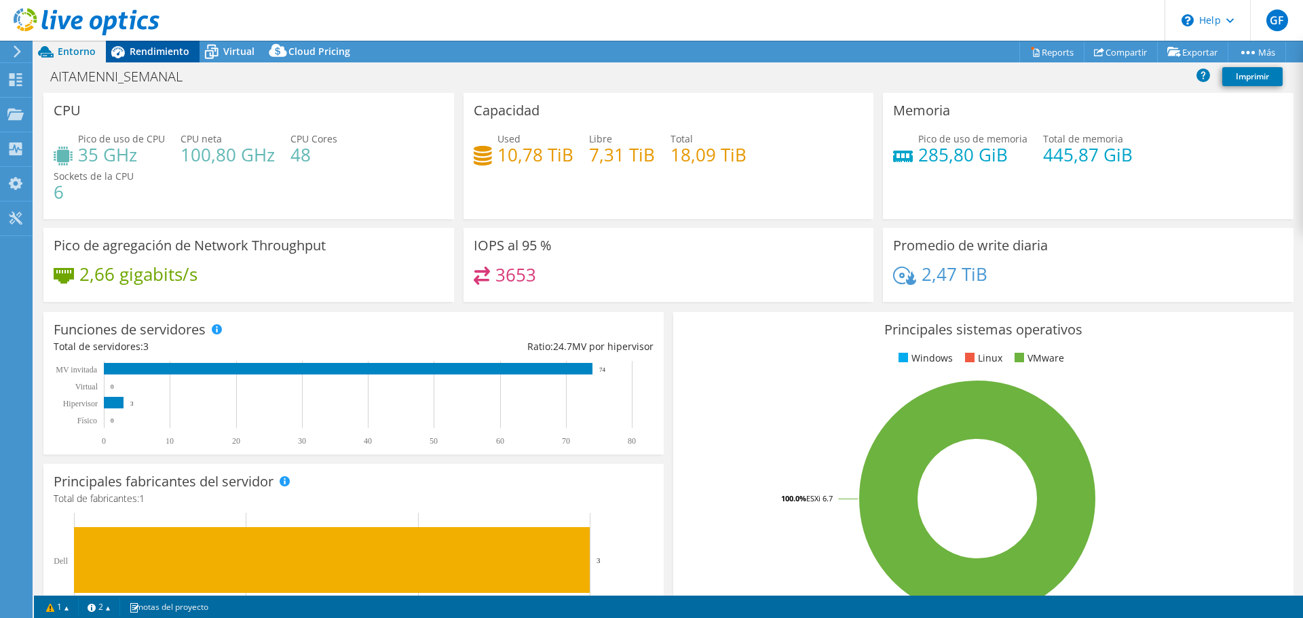
click at [134, 46] on span "Rendimiento" at bounding box center [160, 51] width 60 height 13
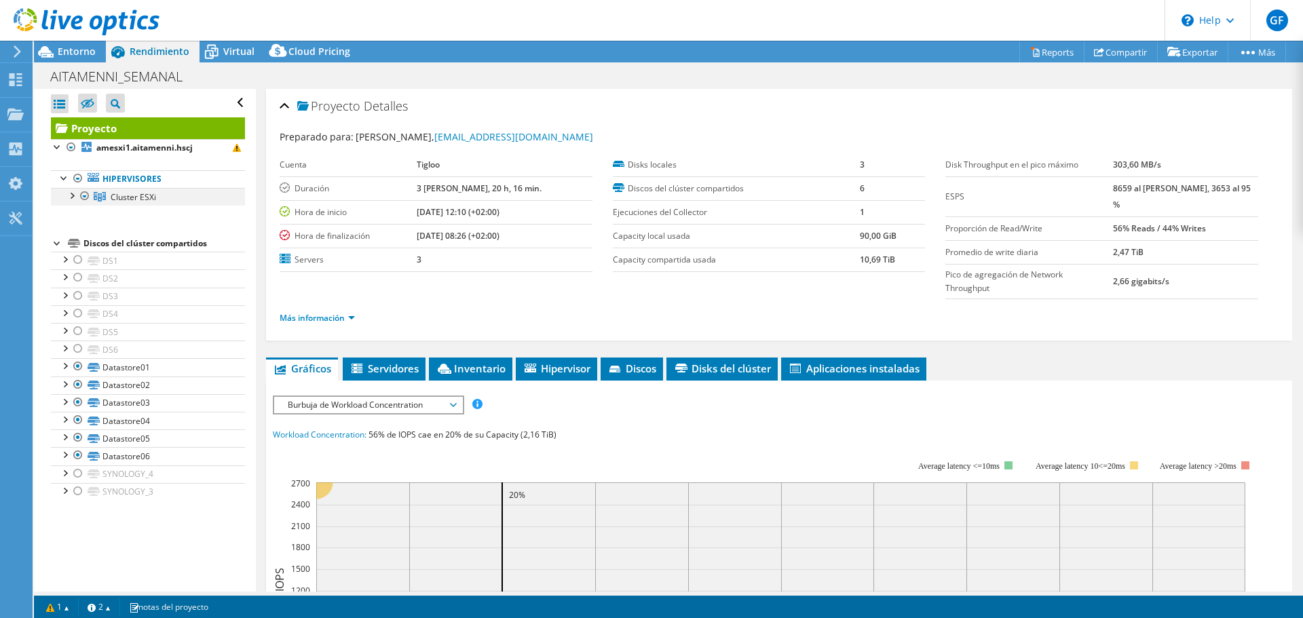
click at [70, 197] on div at bounding box center [71, 195] width 14 height 14
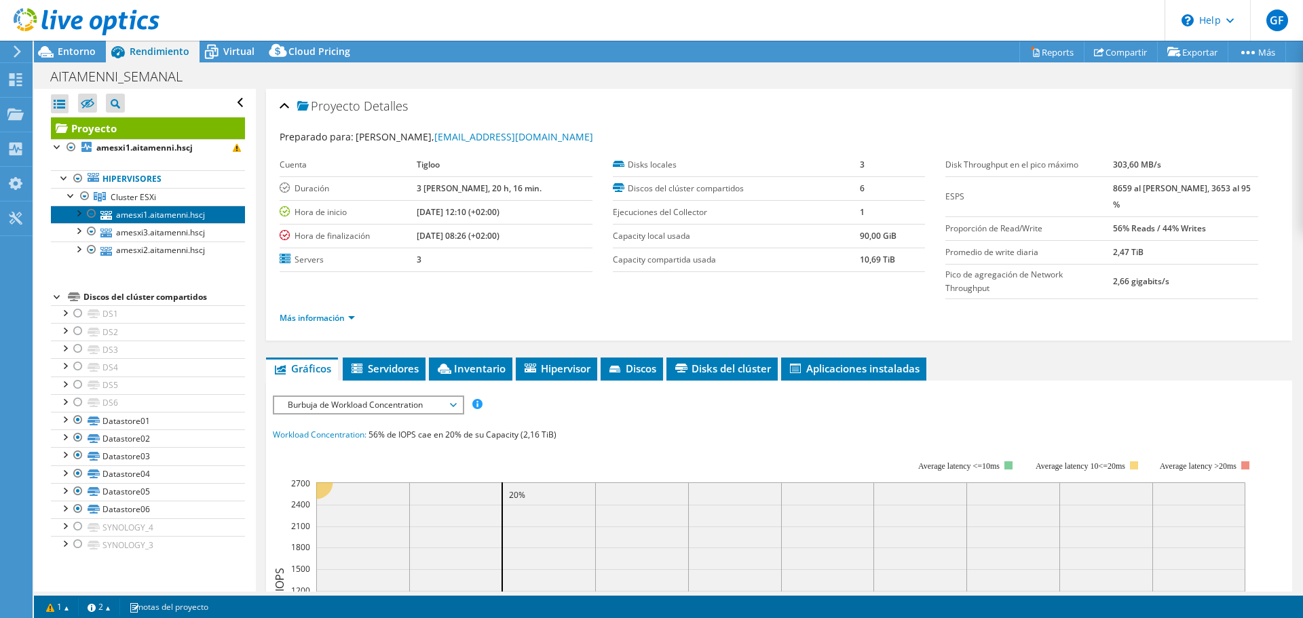
click at [133, 216] on link "amesxi1.aitamenni.hscj" at bounding box center [148, 215] width 194 height 18
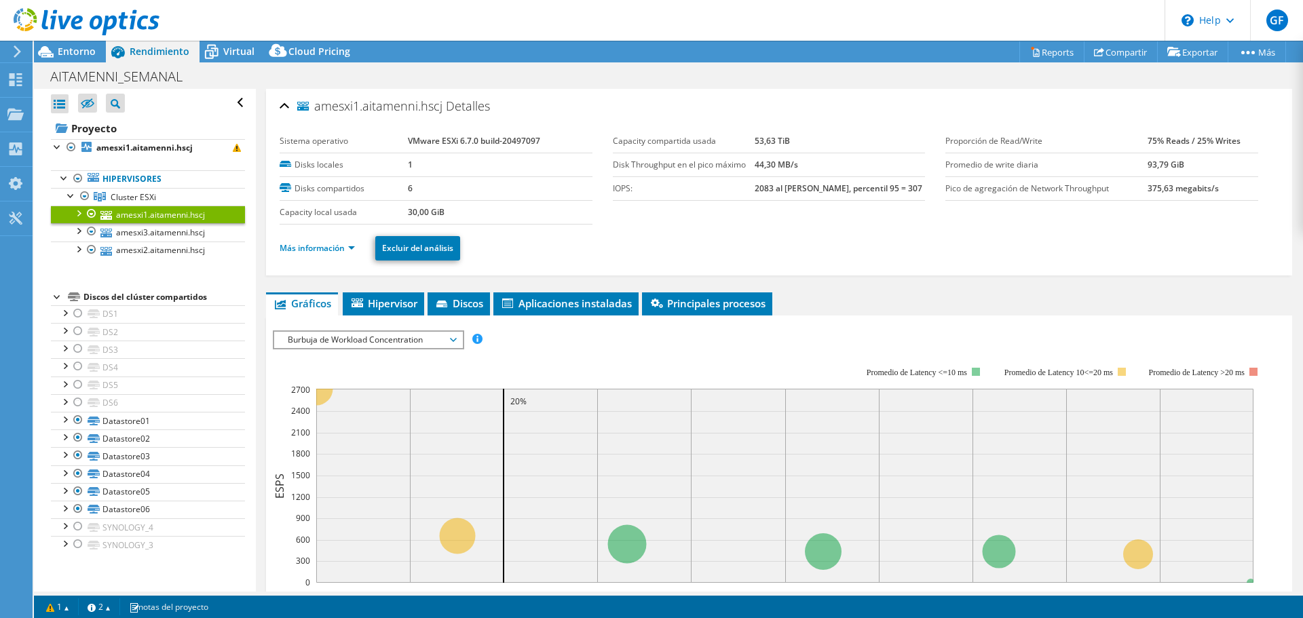
click at [397, 333] on span "Burbuja de Workload Concentration" at bounding box center [368, 340] width 174 height 16
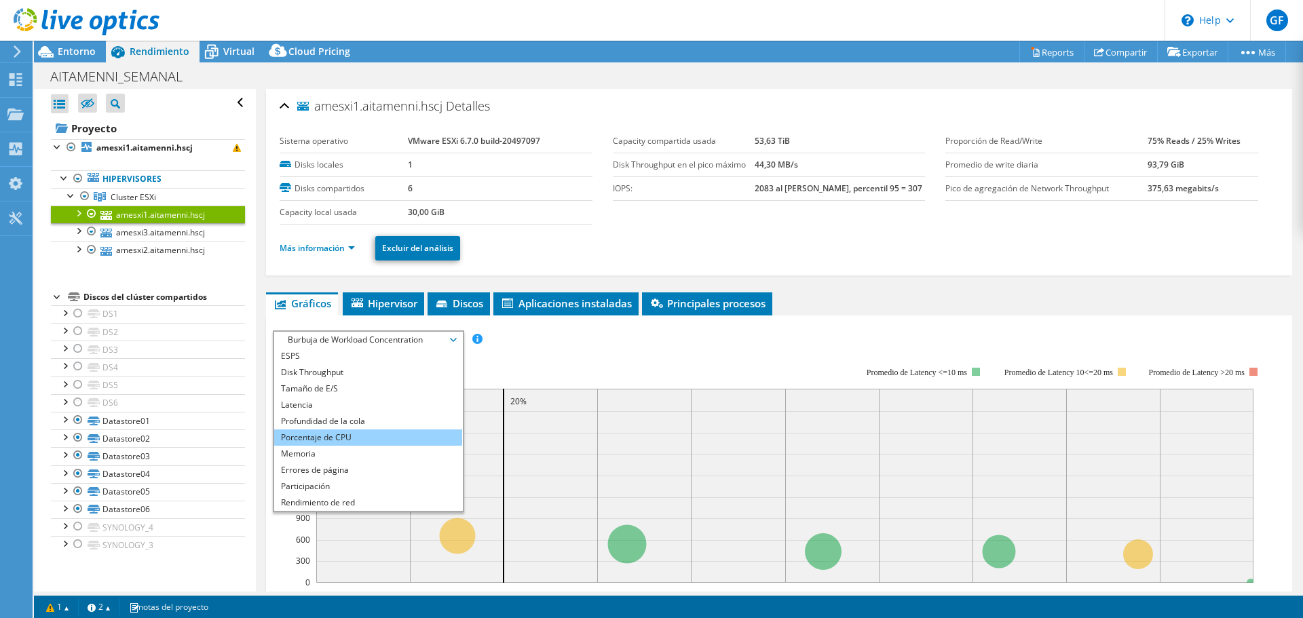
click at [344, 436] on li "Porcentaje de CPU" at bounding box center [368, 438] width 188 height 16
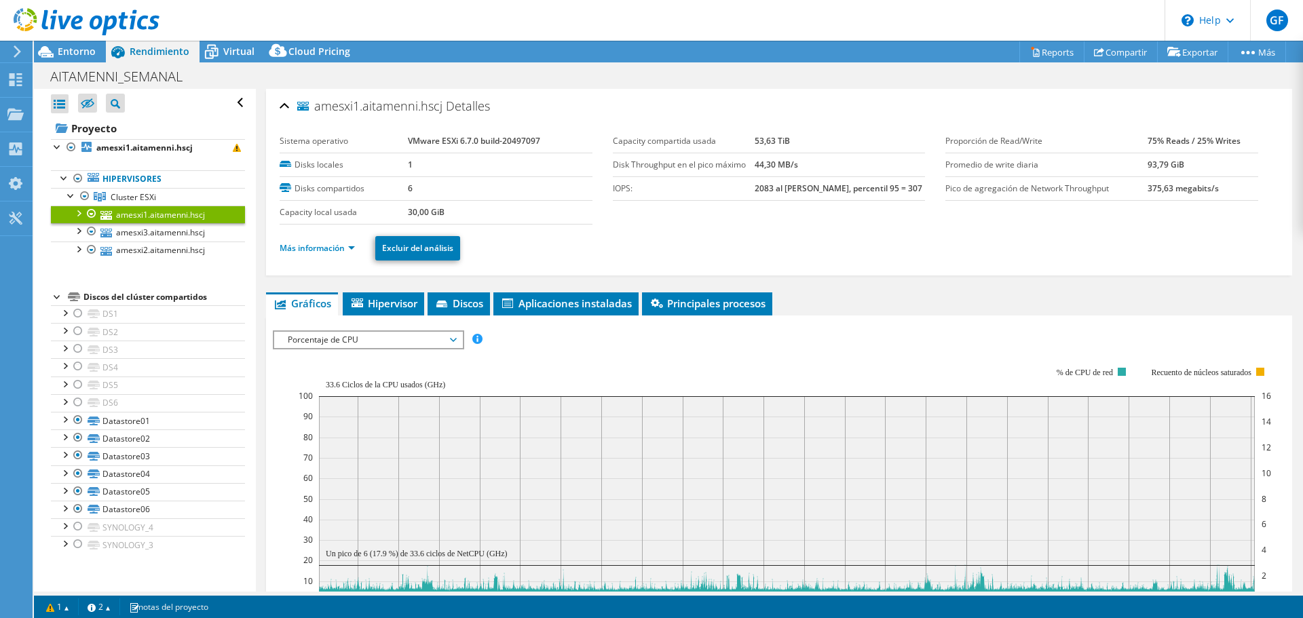
scroll to position [136, 0]
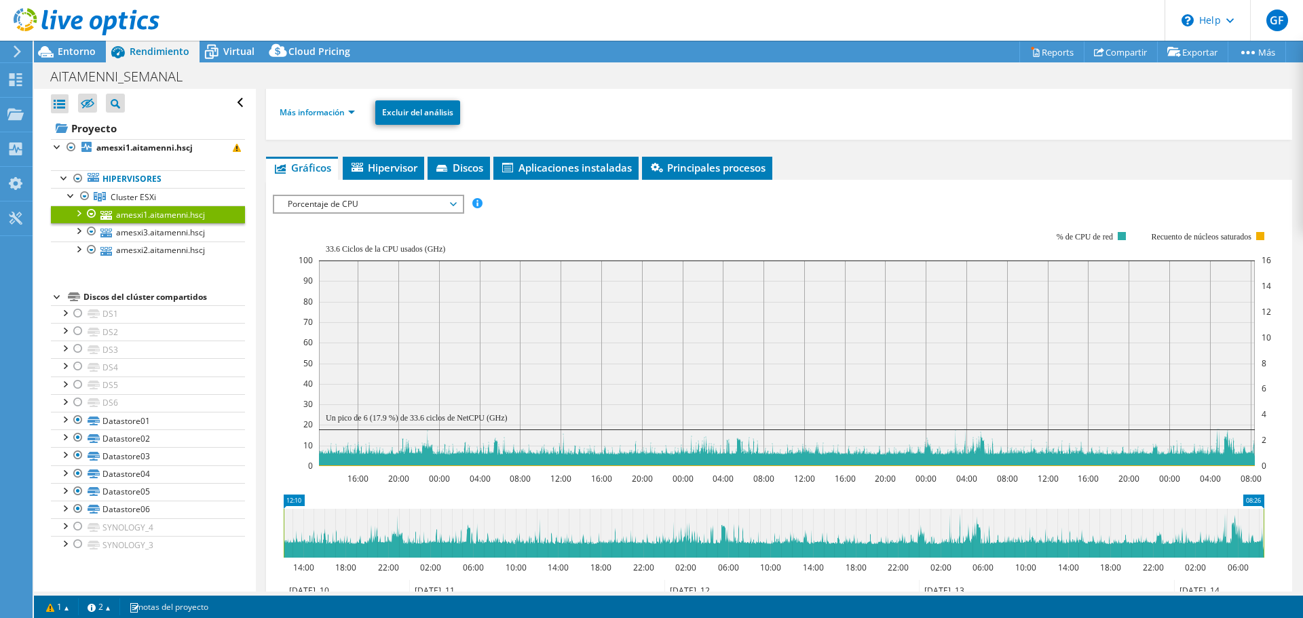
click at [348, 204] on span "Porcentaje de CPU" at bounding box center [368, 204] width 174 height 16
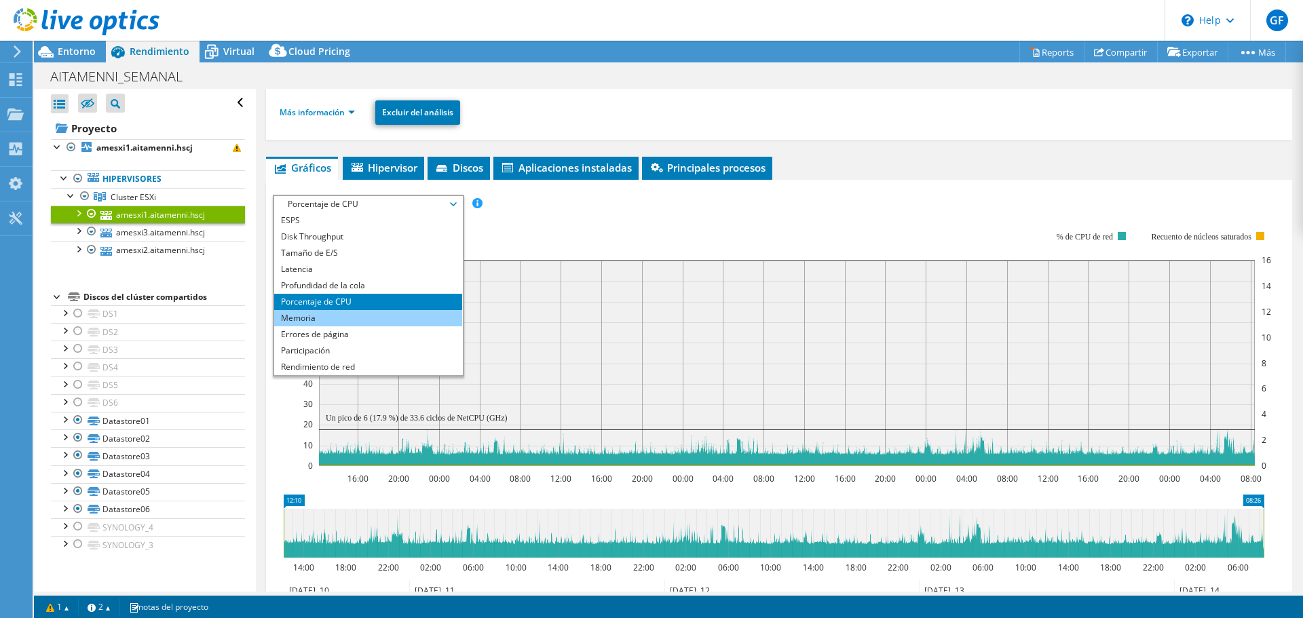
click at [350, 316] on li "Memoria" at bounding box center [368, 318] width 188 height 16
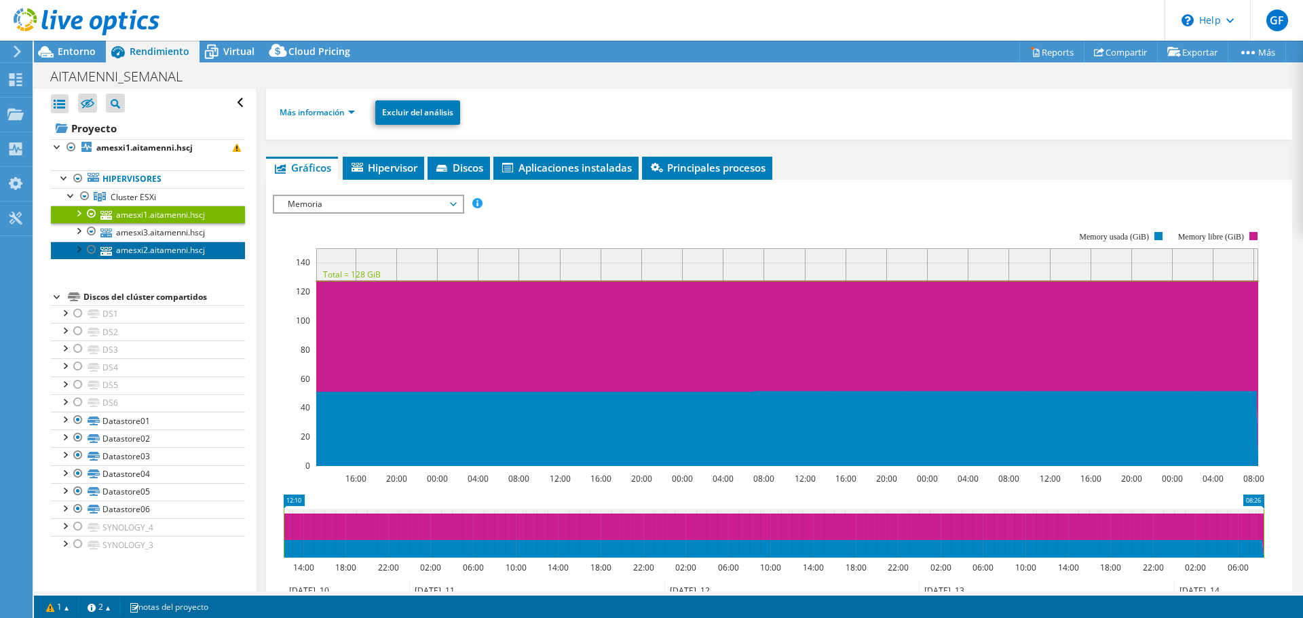
click at [151, 242] on link "amesxi2.aitamenni.hscj" at bounding box center [148, 251] width 194 height 18
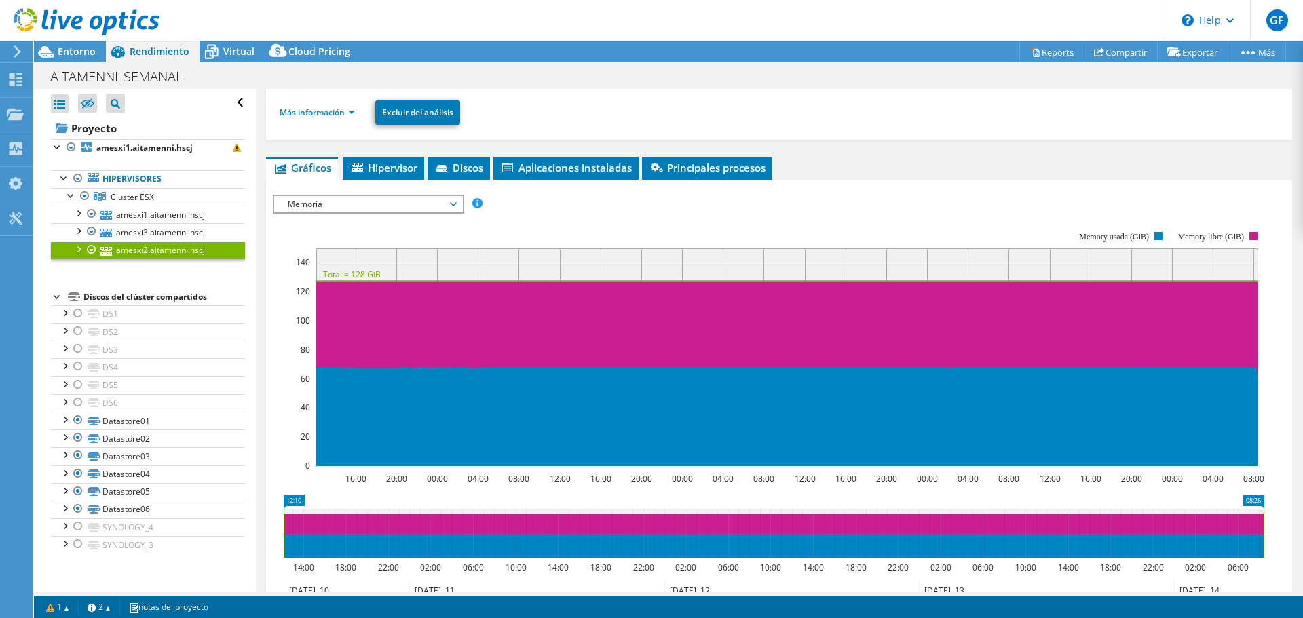
click at [331, 199] on span "Memoria" at bounding box center [368, 204] width 174 height 16
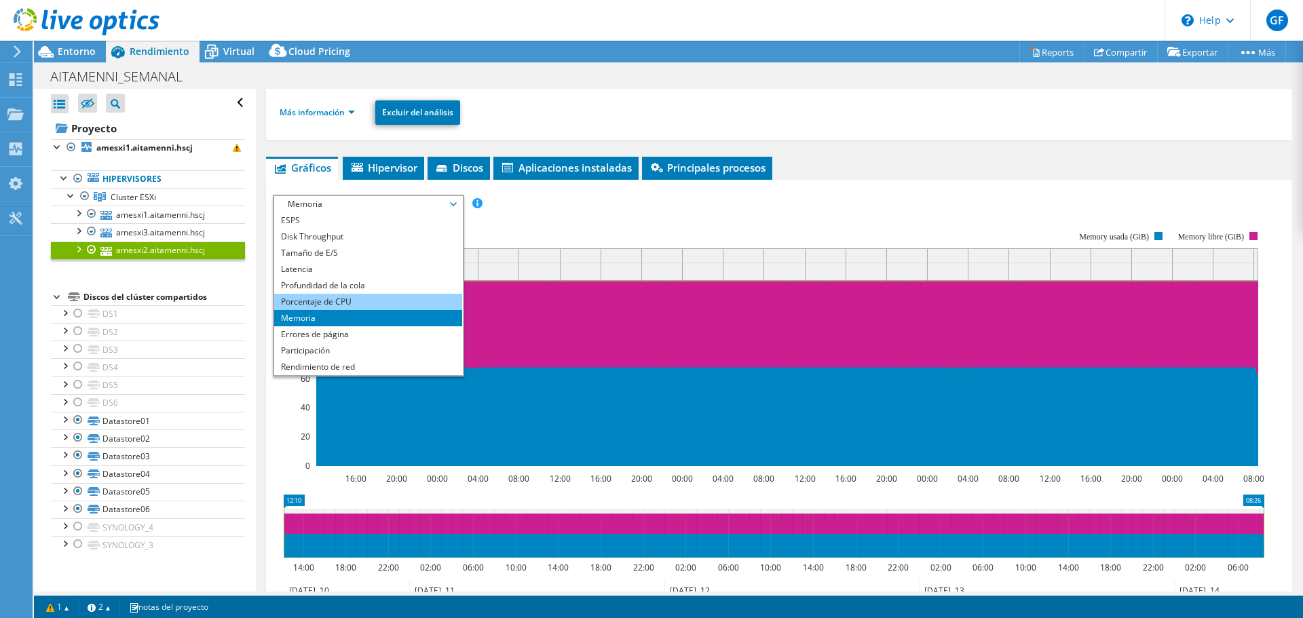
click at [356, 297] on li "Porcentaje de CPU" at bounding box center [368, 302] width 188 height 16
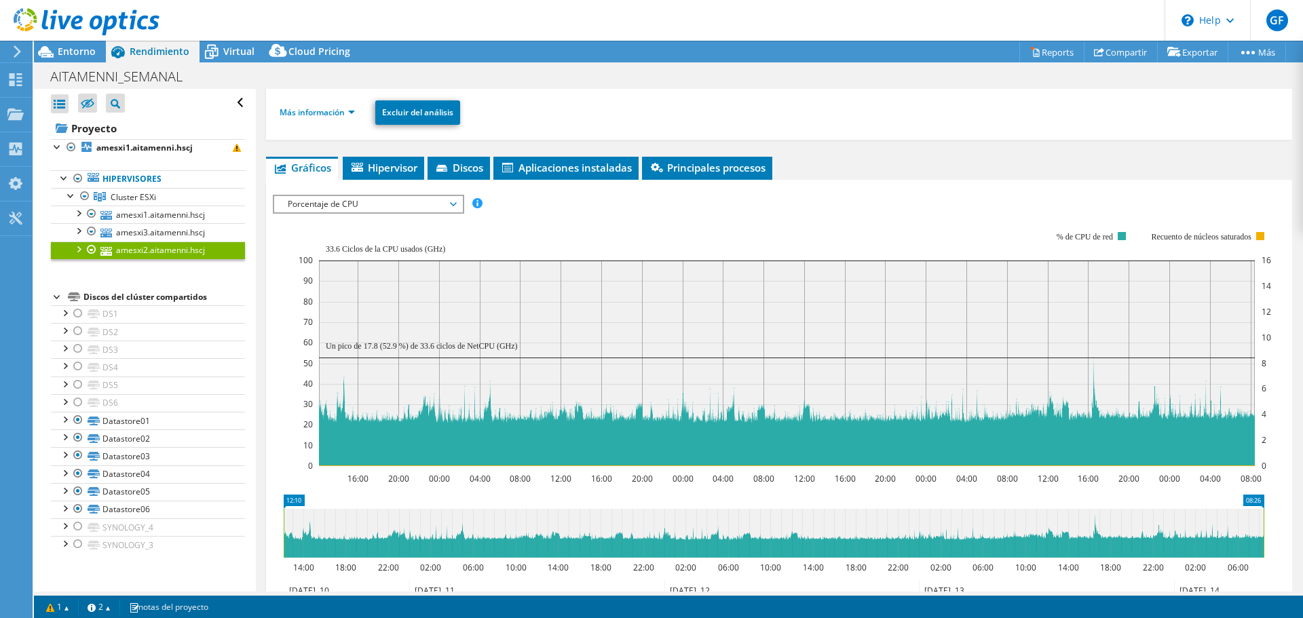
click at [389, 195] on div "Porcentaje de CPU ESPS Disk Throughput Tamaño de E/S Latencia Profundidad de la…" at bounding box center [368, 204] width 191 height 19
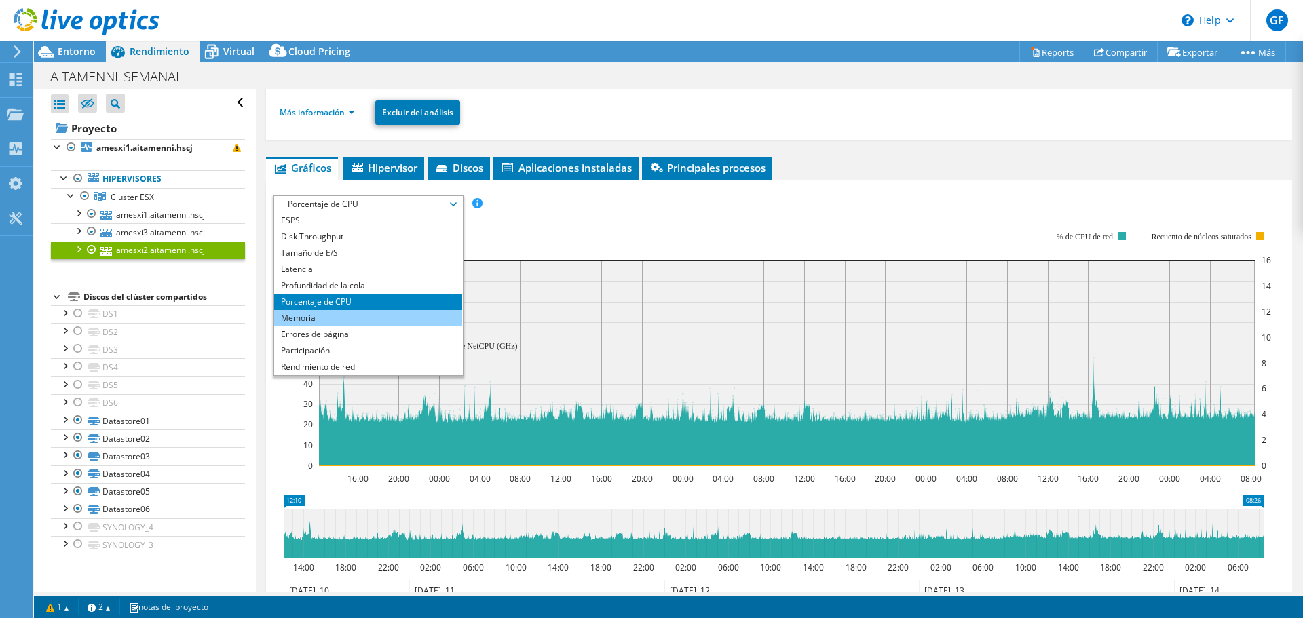
click at [354, 313] on li "Memoria" at bounding box center [368, 318] width 188 height 16
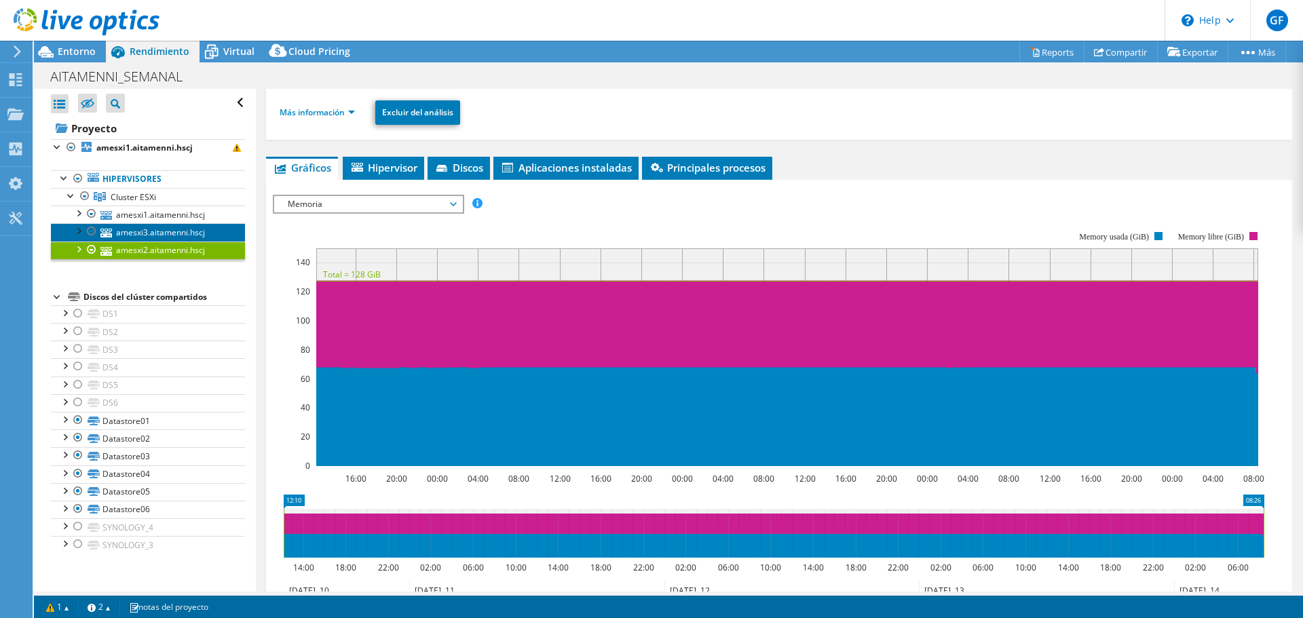
click at [154, 223] on link "amesxi3.aitamenni.hscj" at bounding box center [148, 232] width 194 height 18
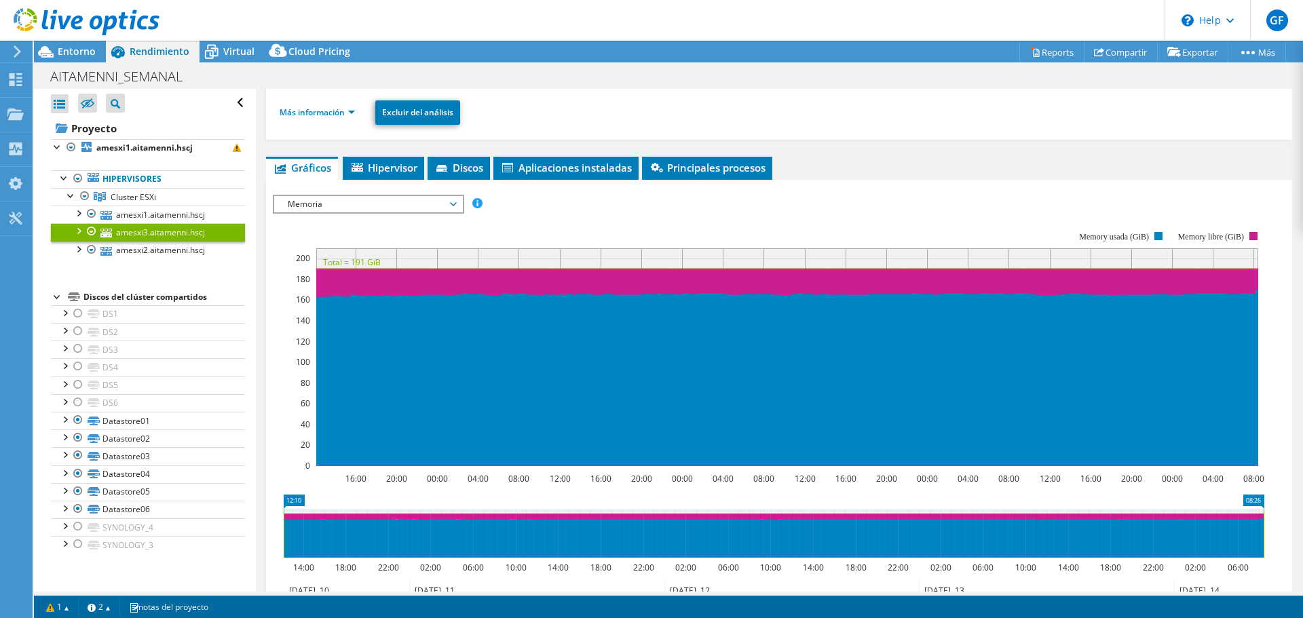
click at [405, 201] on span "Memoria" at bounding box center [368, 204] width 174 height 16
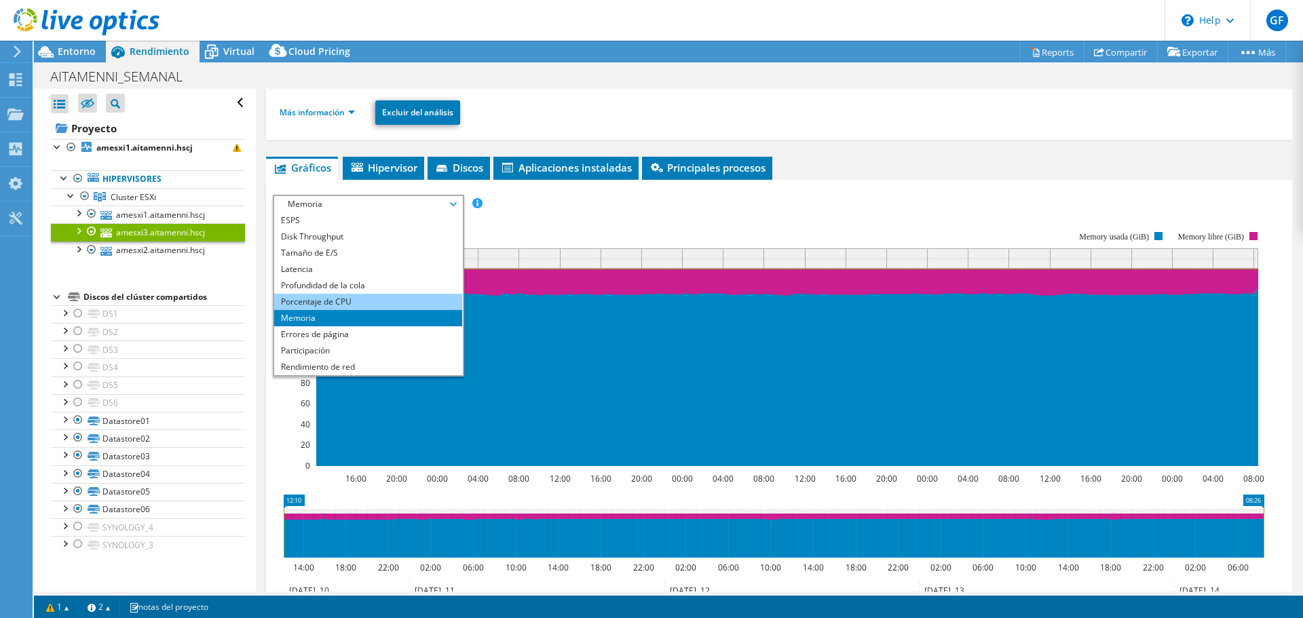
click at [365, 299] on li "Porcentaje de CPU" at bounding box center [368, 302] width 188 height 16
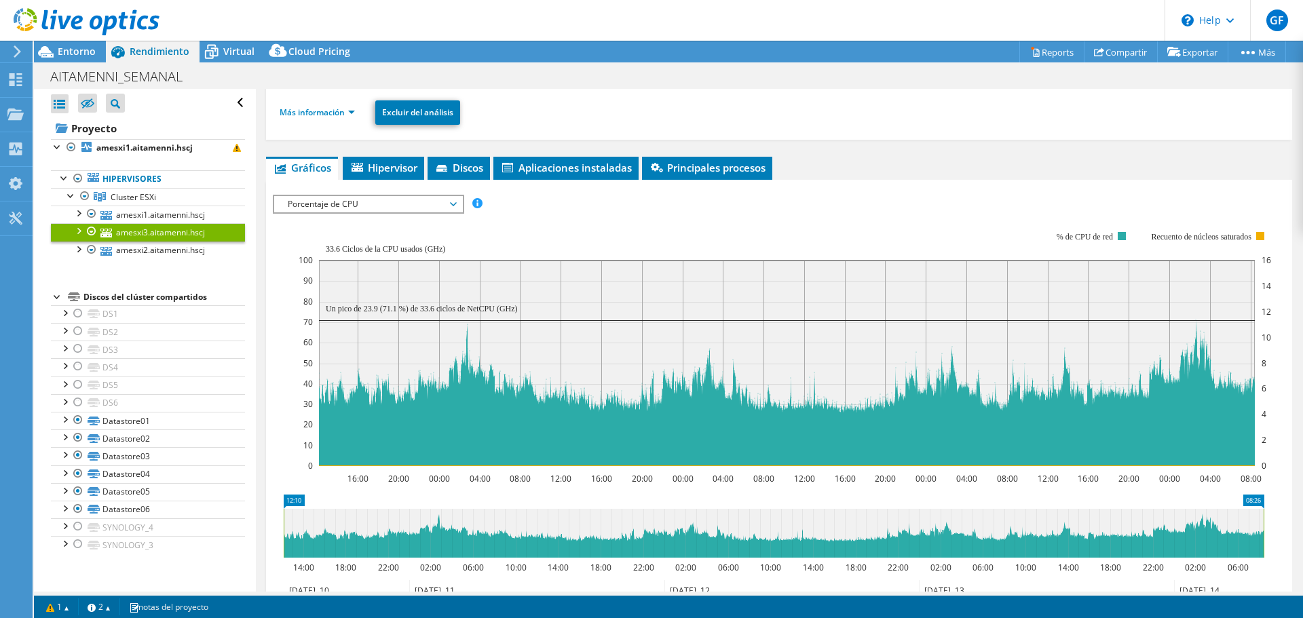
click at [303, 206] on span "Porcentaje de CPU" at bounding box center [368, 204] width 174 height 16
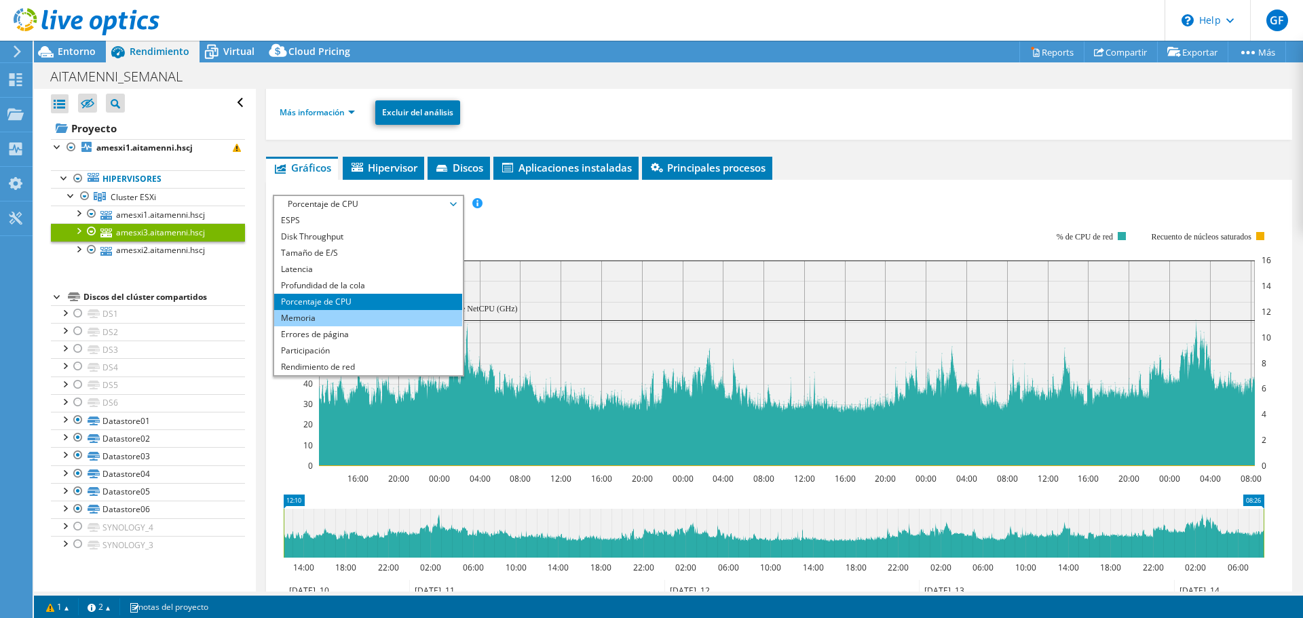
click at [316, 316] on li "Memoria" at bounding box center [368, 318] width 188 height 16
